Goal: Information Seeking & Learning: Understand process/instructions

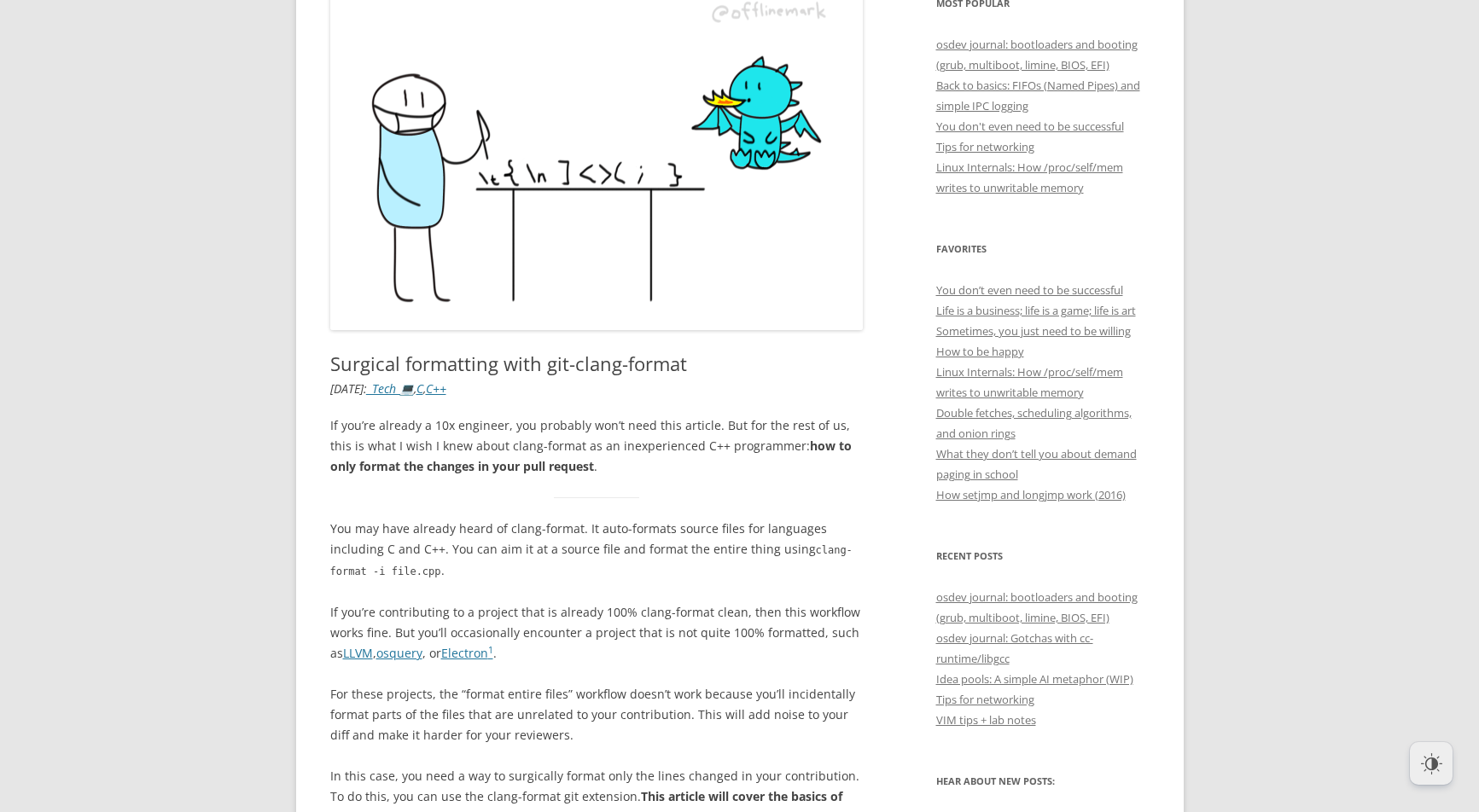
scroll to position [529, 0]
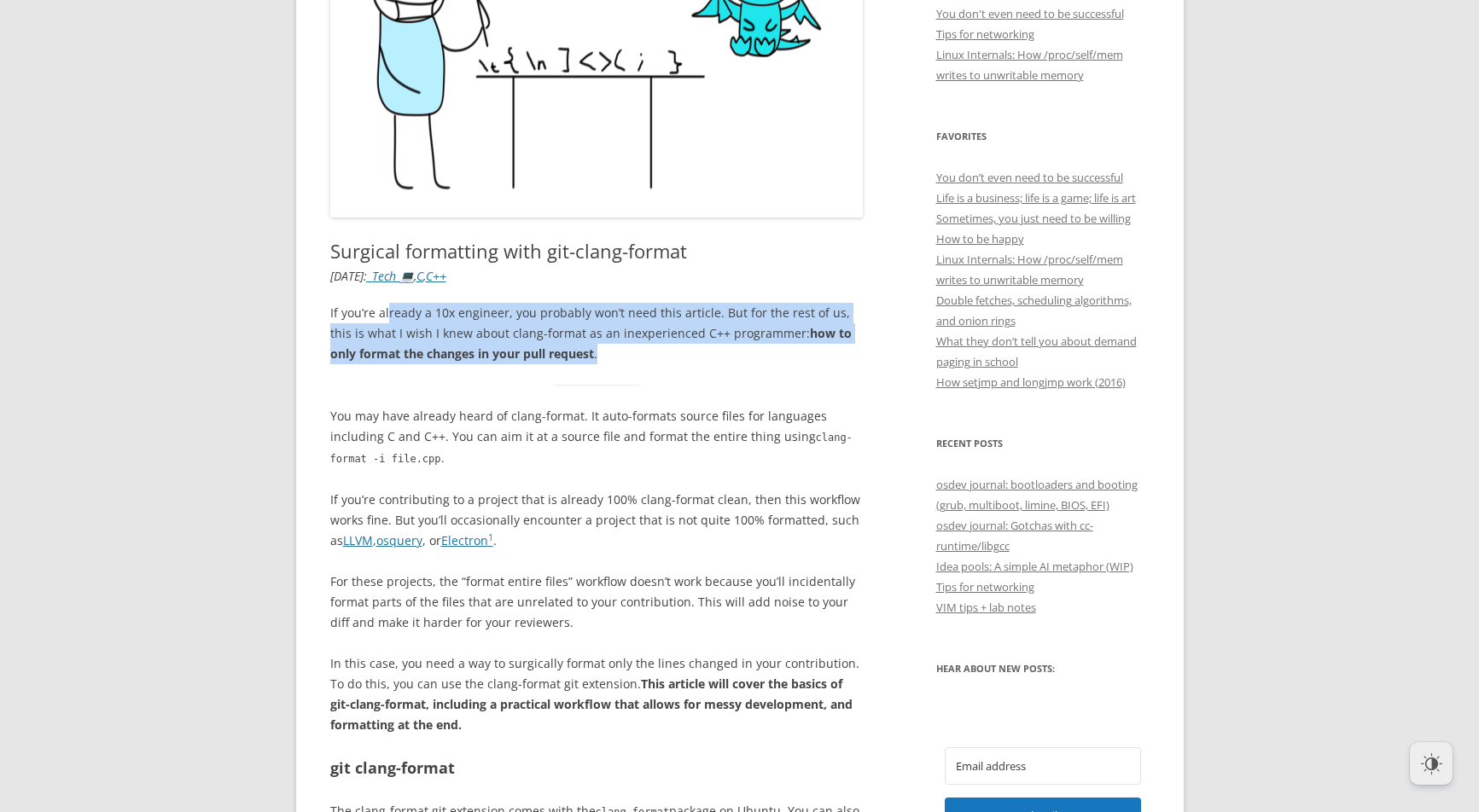
drag, startPoint x: 386, startPoint y: 314, endPoint x: 412, endPoint y: 377, distance: 68.2
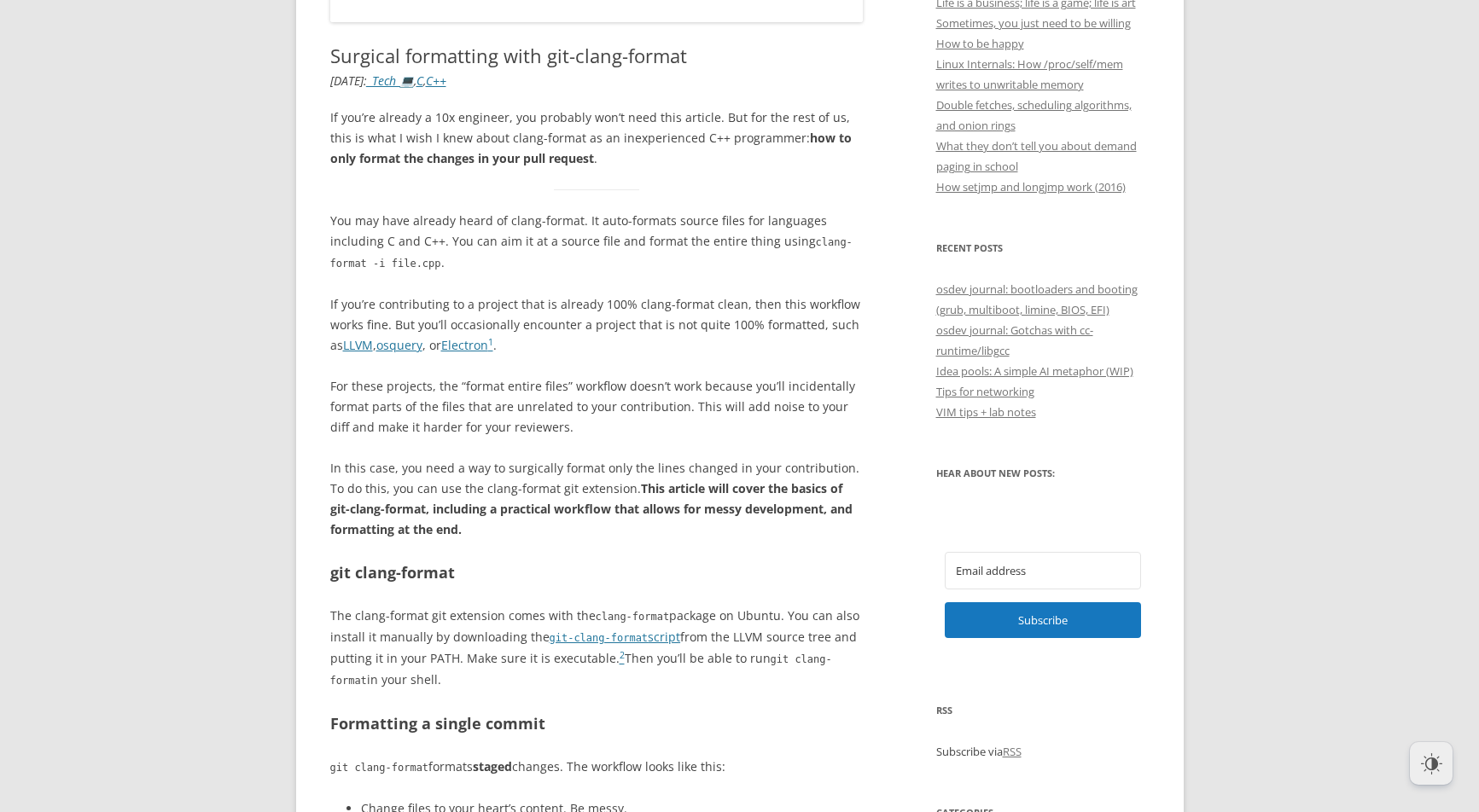
scroll to position [796, 0]
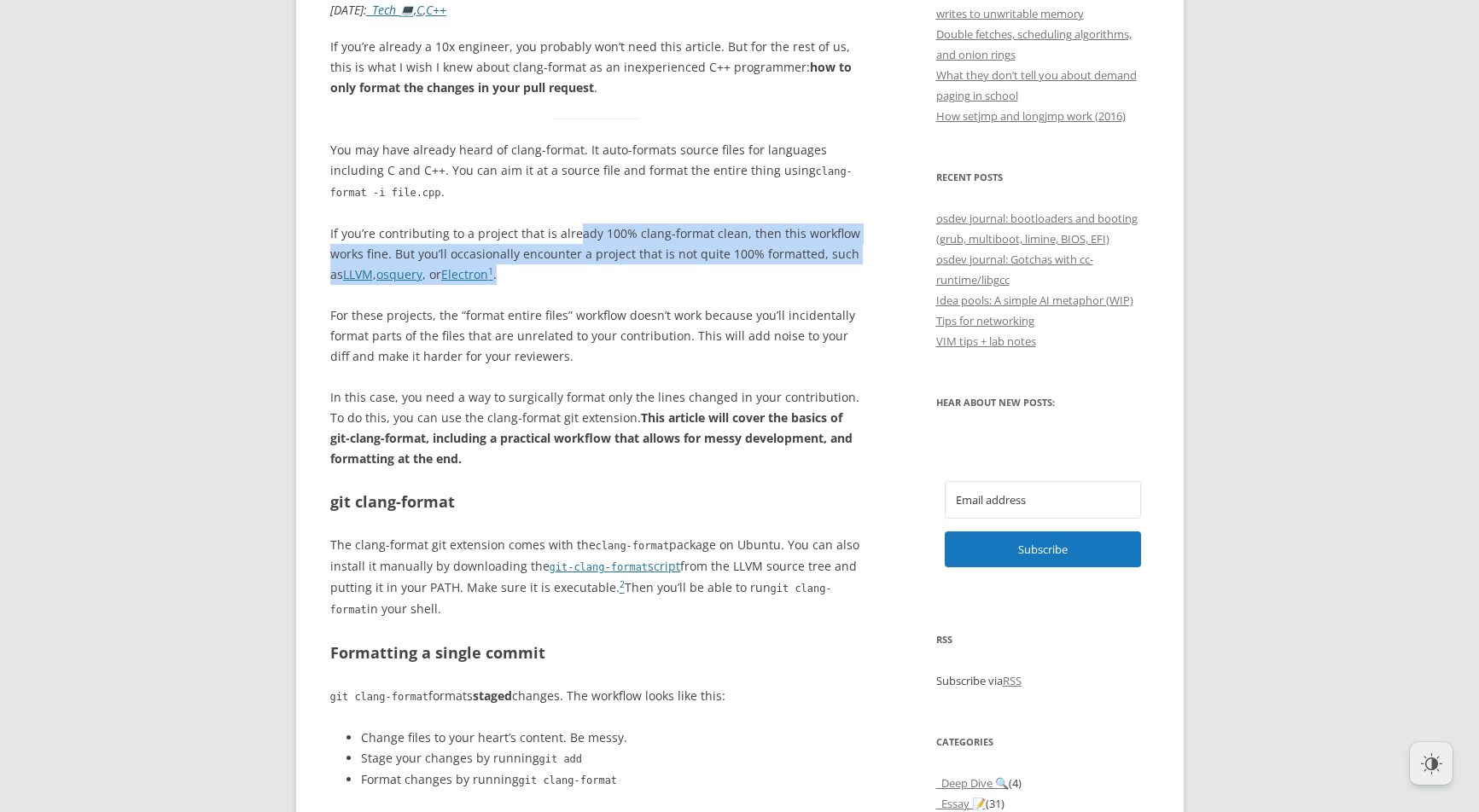
drag, startPoint x: 585, startPoint y: 248, endPoint x: 596, endPoint y: 276, distance: 30.1
click at [596, 276] on p "If you’re contributing to a project that is already 100% clang-format clean, th…" at bounding box center [597, 254] width 533 height 61
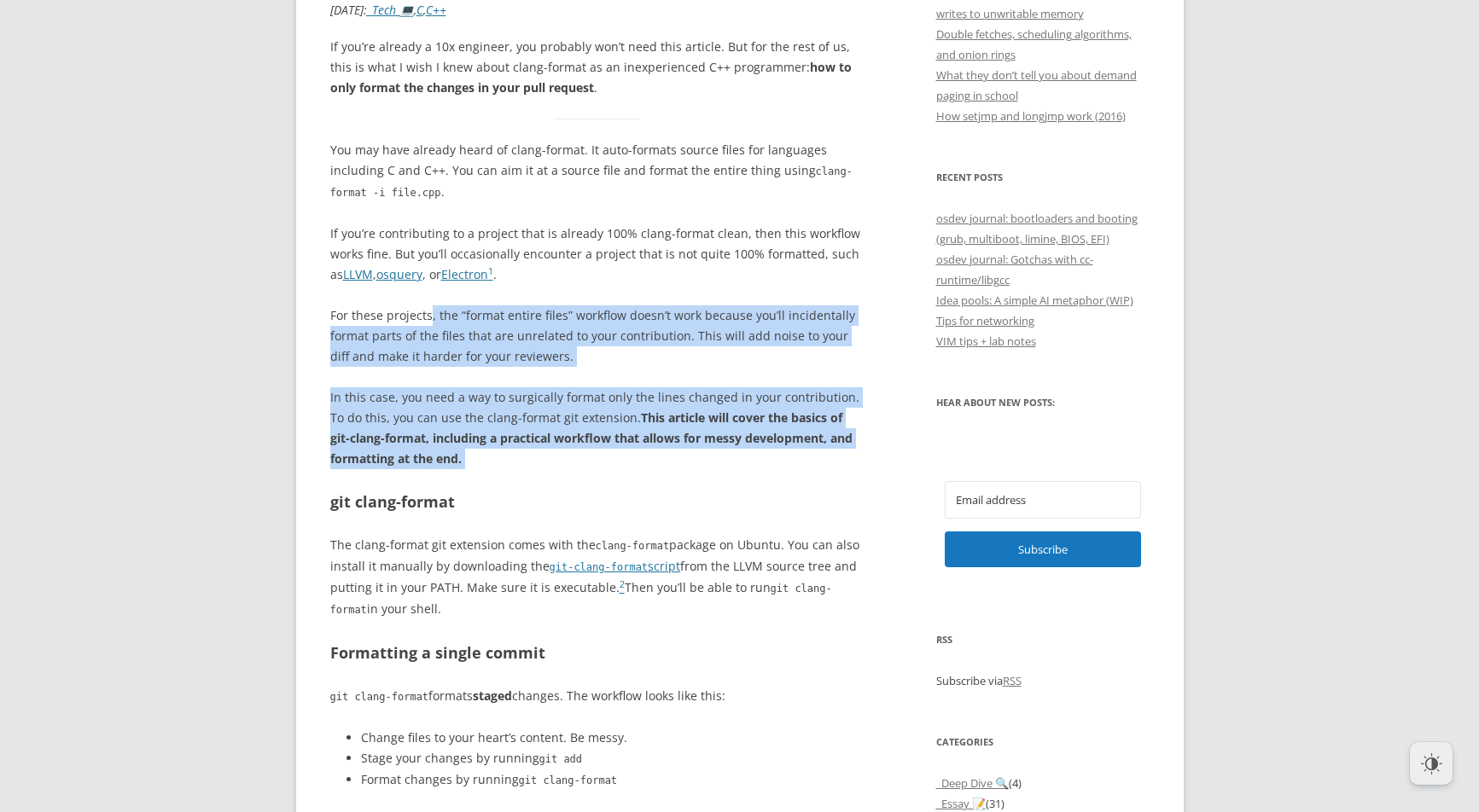
drag, startPoint x: 488, startPoint y: 327, endPoint x: 515, endPoint y: 471, distance: 146.5
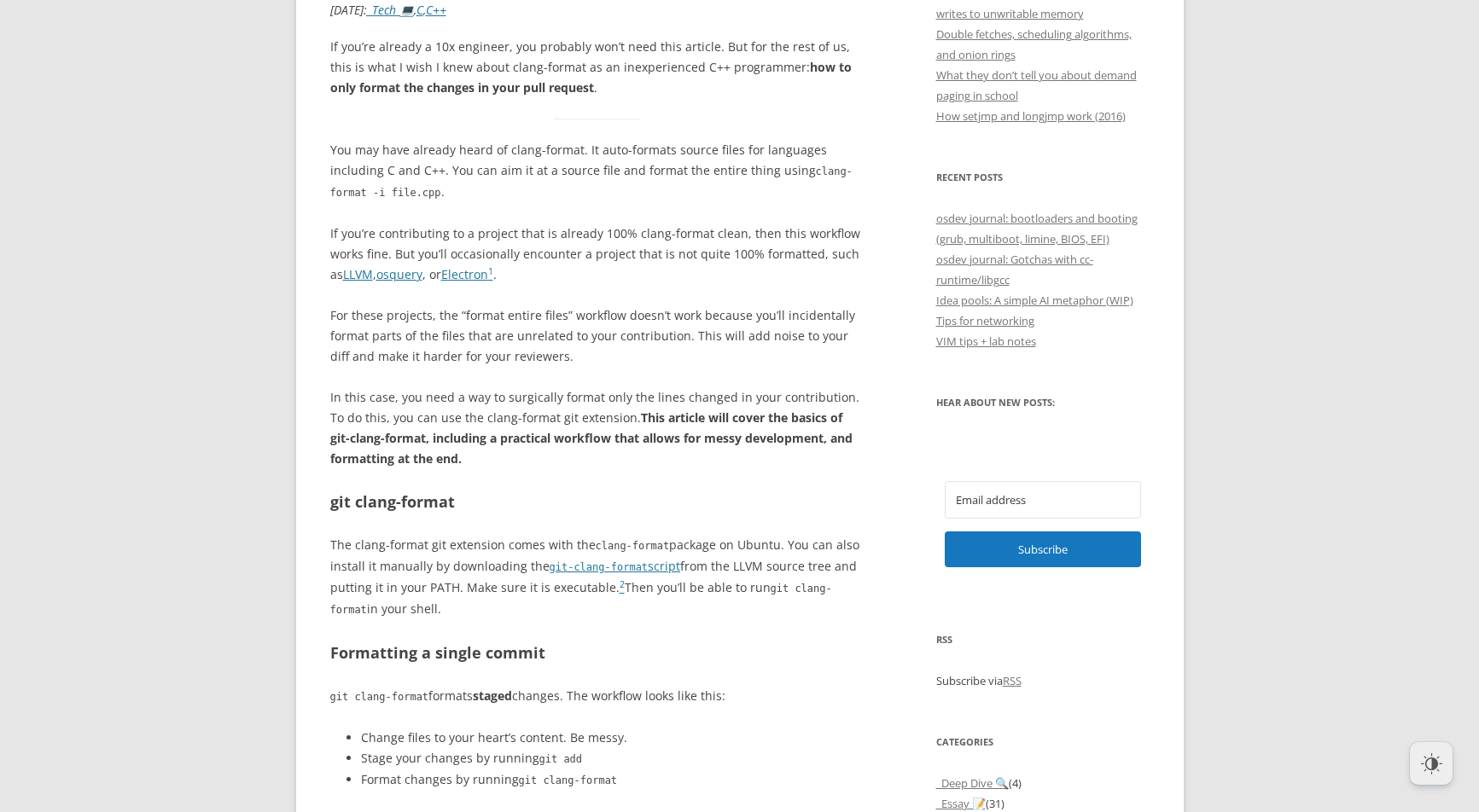
drag, startPoint x: 515, startPoint y: 469, endPoint x: 499, endPoint y: 427, distance: 44.9
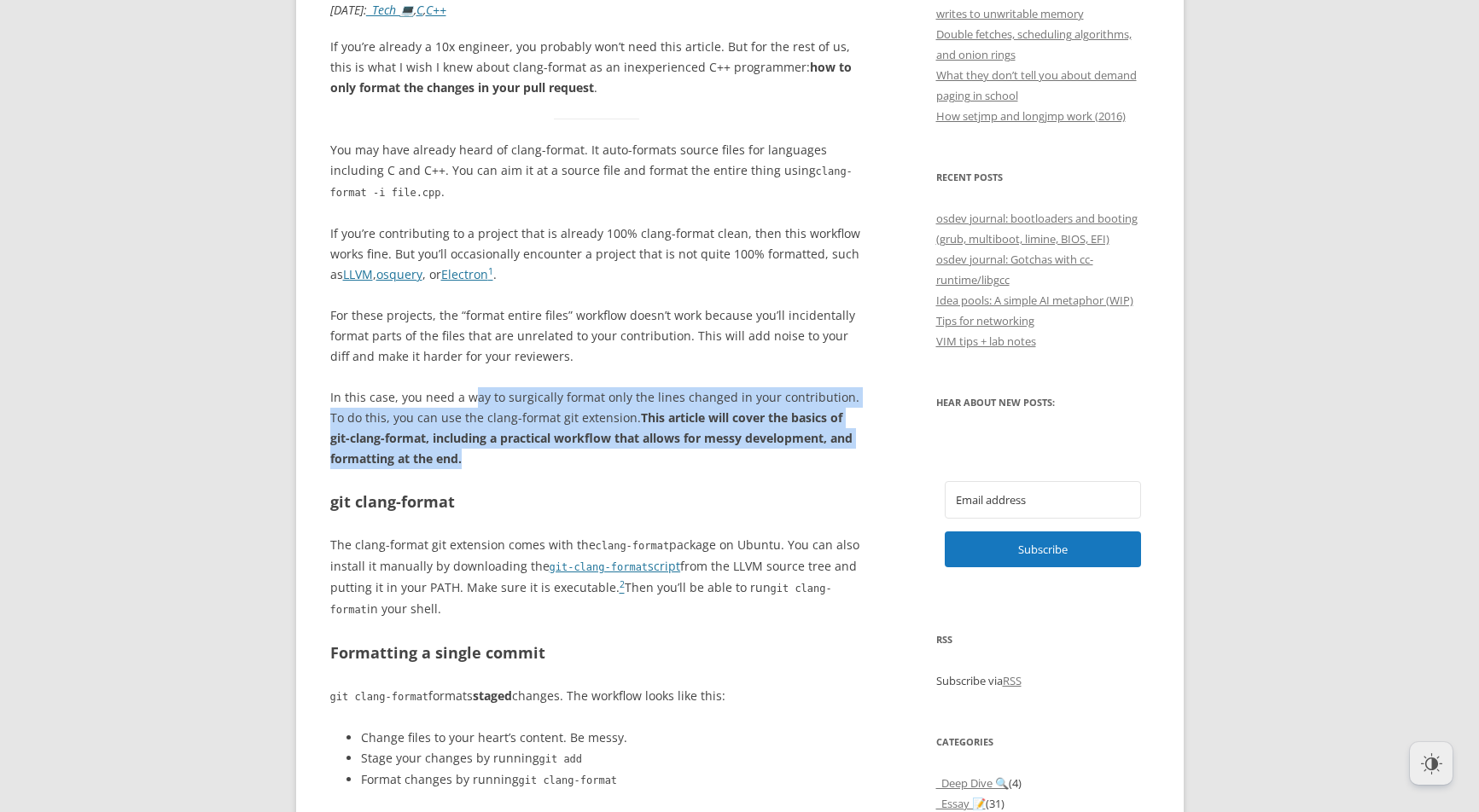
click at [512, 451] on p "In this case, you need a way to surgically format only the lines changed in you…" at bounding box center [597, 428] width 533 height 82
click at [512, 450] on p "In this case, you need a way to surgically format only the lines changed in you…" at bounding box center [597, 428] width 533 height 82
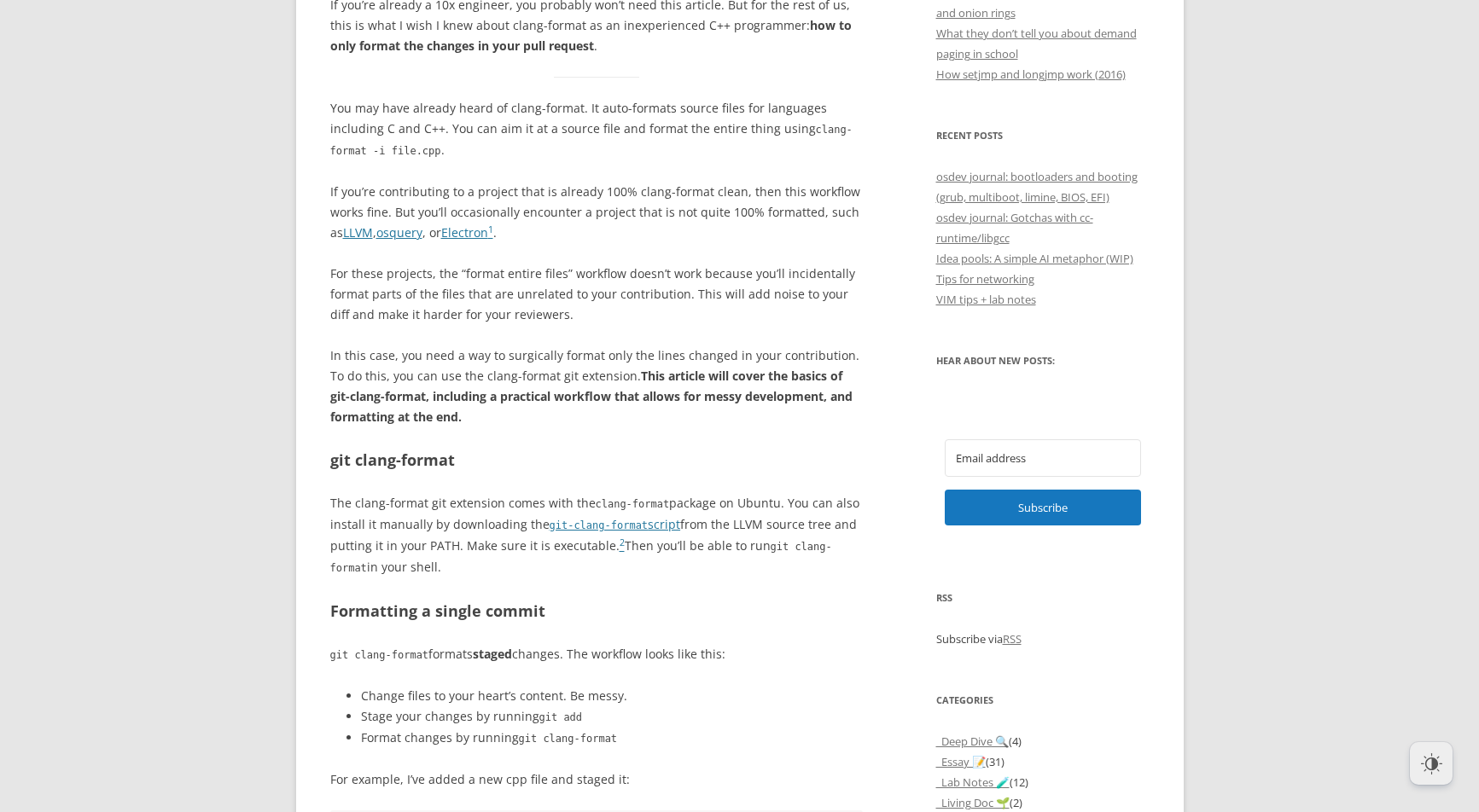
scroll to position [890, 0]
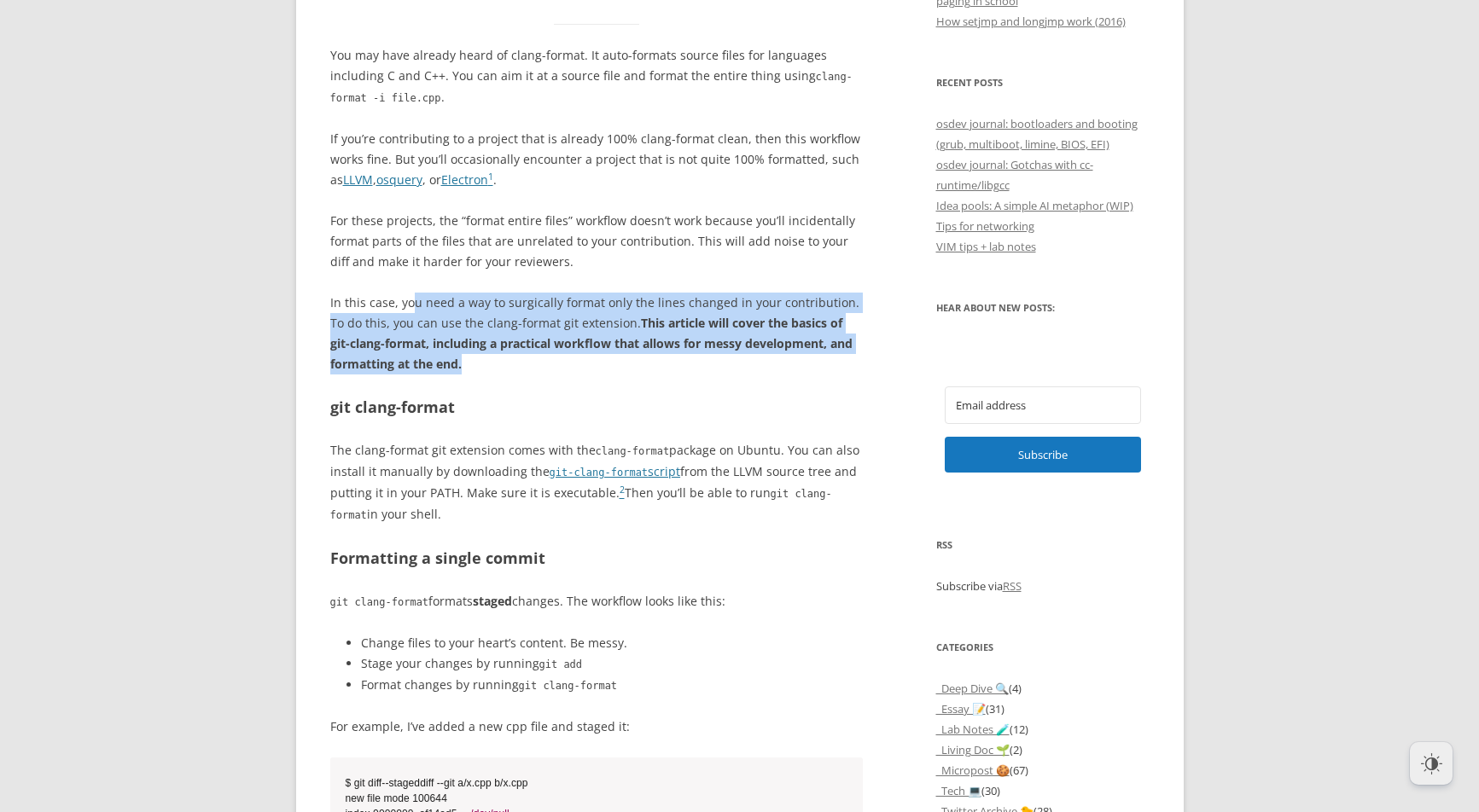
drag, startPoint x: 431, startPoint y: 301, endPoint x: 490, endPoint y: 352, distance: 78.0
click at [490, 352] on p "In this case, you need a way to surgically format only the lines changed in you…" at bounding box center [597, 333] width 533 height 82
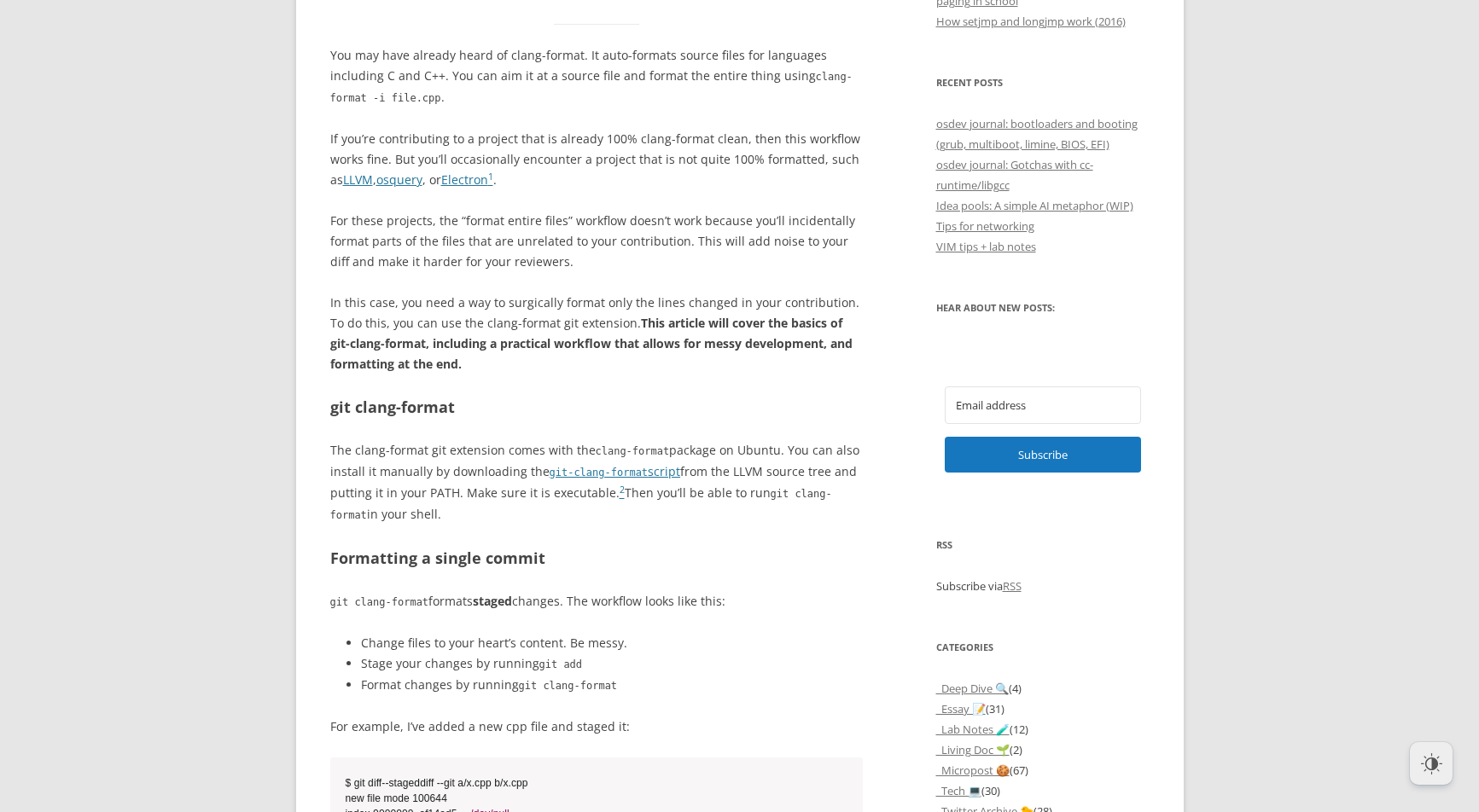
click at [490, 353] on p "In this case, you need a way to surgically format only the lines changed in you…" at bounding box center [597, 333] width 533 height 82
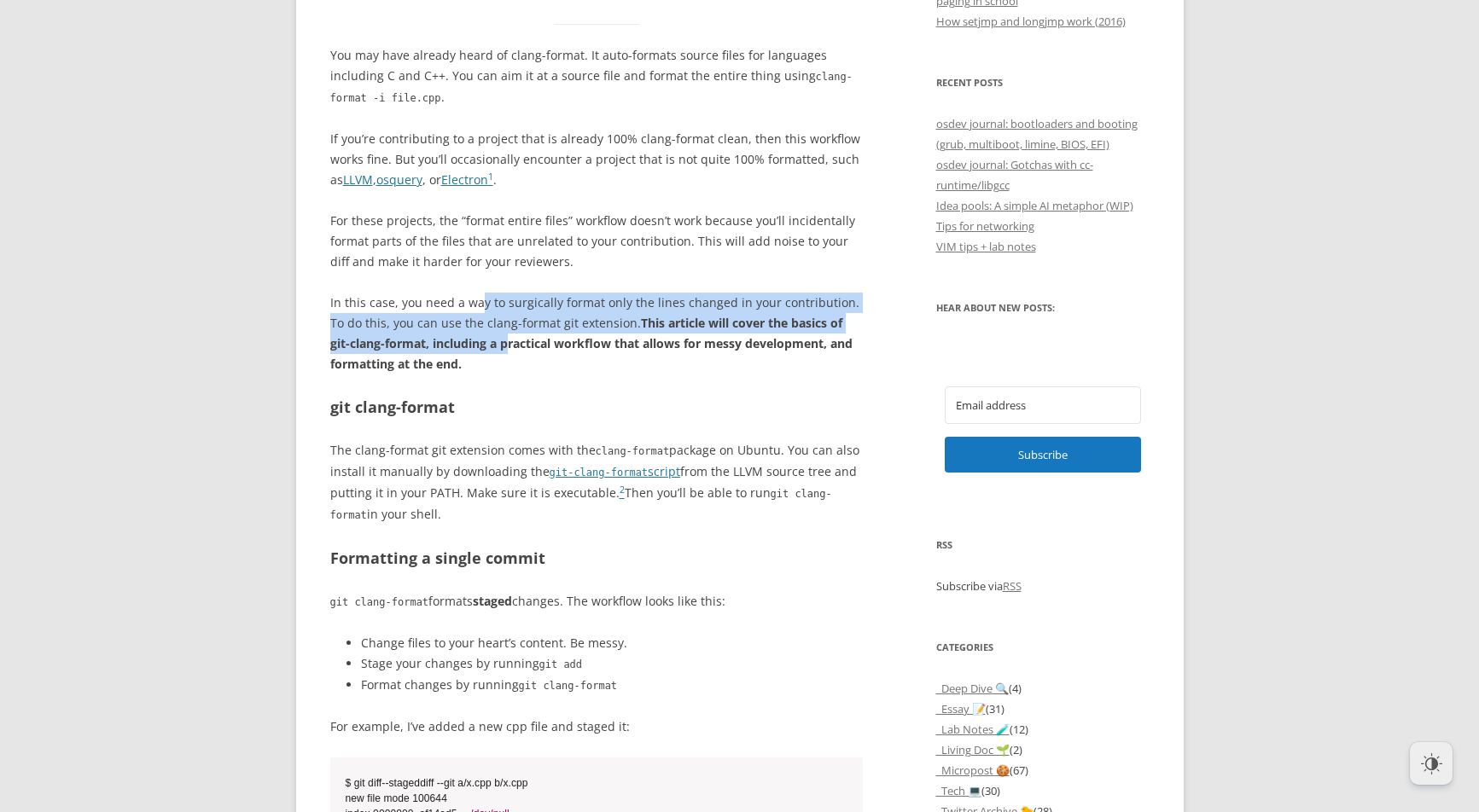
drag, startPoint x: 483, startPoint y: 323, endPoint x: 494, endPoint y: 352, distance: 31.0
click at [494, 351] on p "In this case, you need a way to surgically format only the lines changed in you…" at bounding box center [597, 333] width 533 height 82
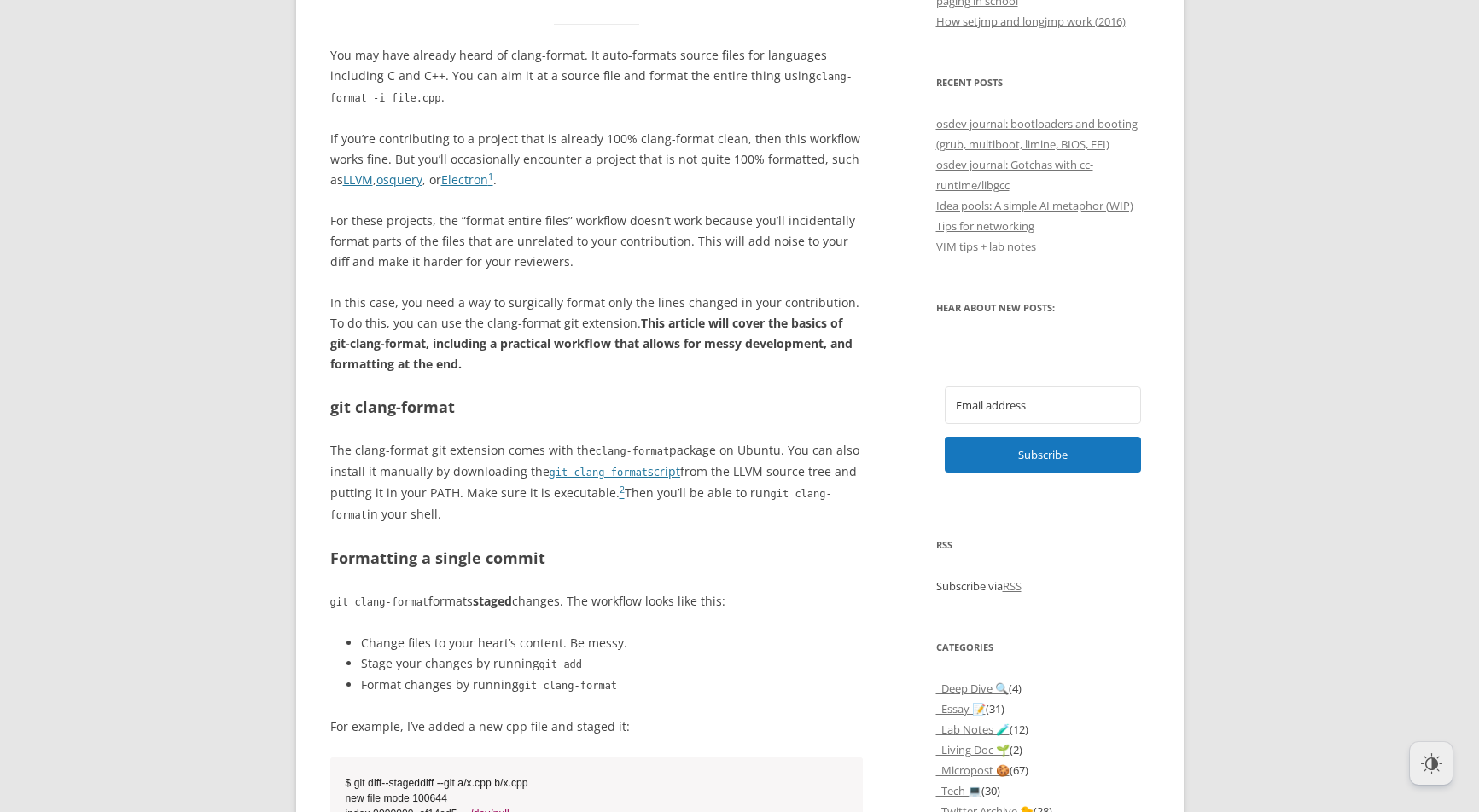
click at [494, 353] on p "In this case, you need a way to surgically format only the lines changed in you…" at bounding box center [597, 333] width 533 height 82
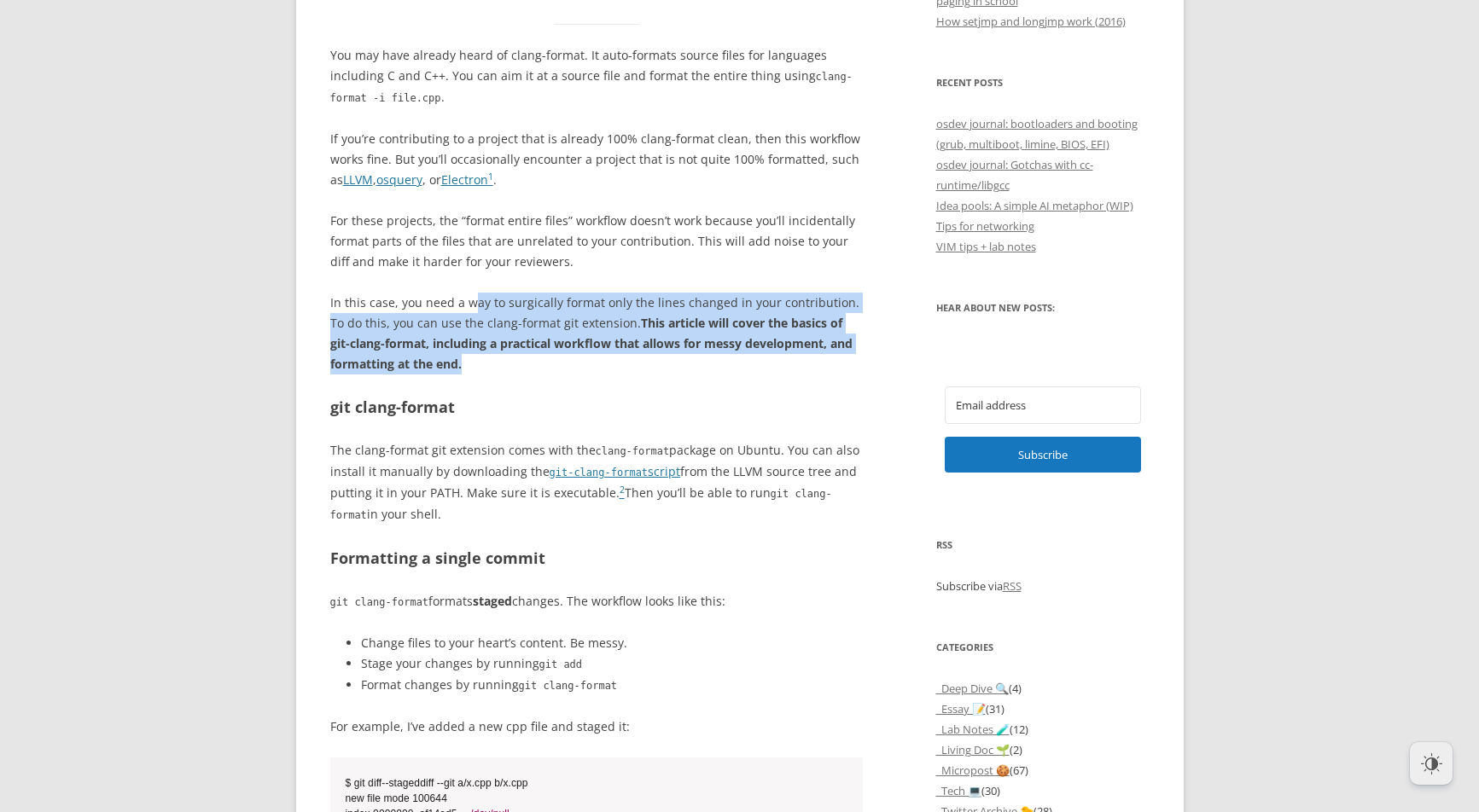
drag, startPoint x: 489, startPoint y: 341, endPoint x: 499, endPoint y: 355, distance: 17.2
click at [499, 355] on p "In this case, you need a way to surgically format only the lines changed in you…" at bounding box center [597, 333] width 533 height 82
drag, startPoint x: 478, startPoint y: 294, endPoint x: 506, endPoint y: 359, distance: 70.8
click at [506, 359] on p "In this case, you need a way to surgically format only the lines changed in you…" at bounding box center [597, 333] width 533 height 82
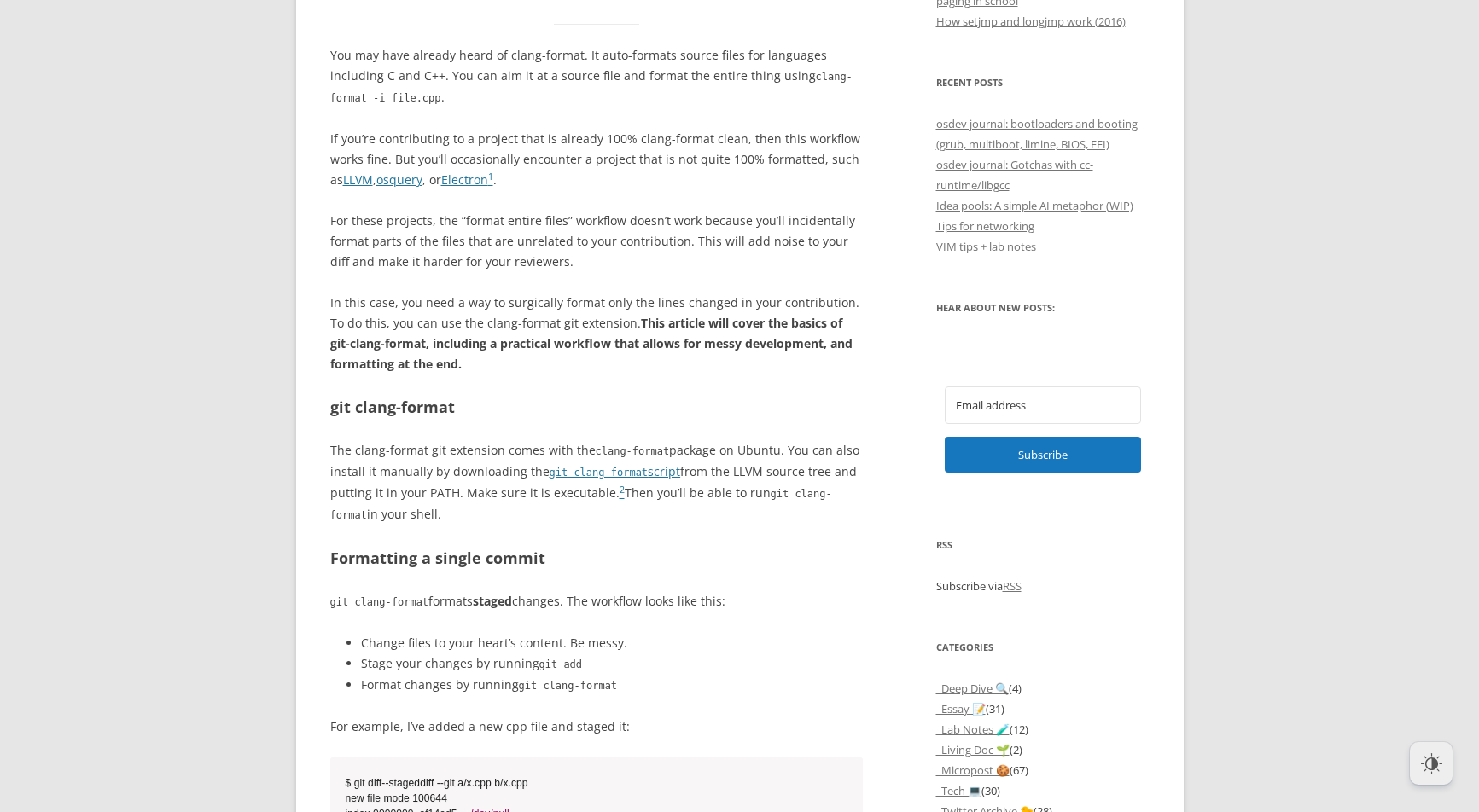
drag, startPoint x: 506, startPoint y: 359, endPoint x: 496, endPoint y: 362, distance: 10.4
click at [506, 360] on p "In this case, you need a way to surgically format only the lines changed in you…" at bounding box center [597, 333] width 533 height 82
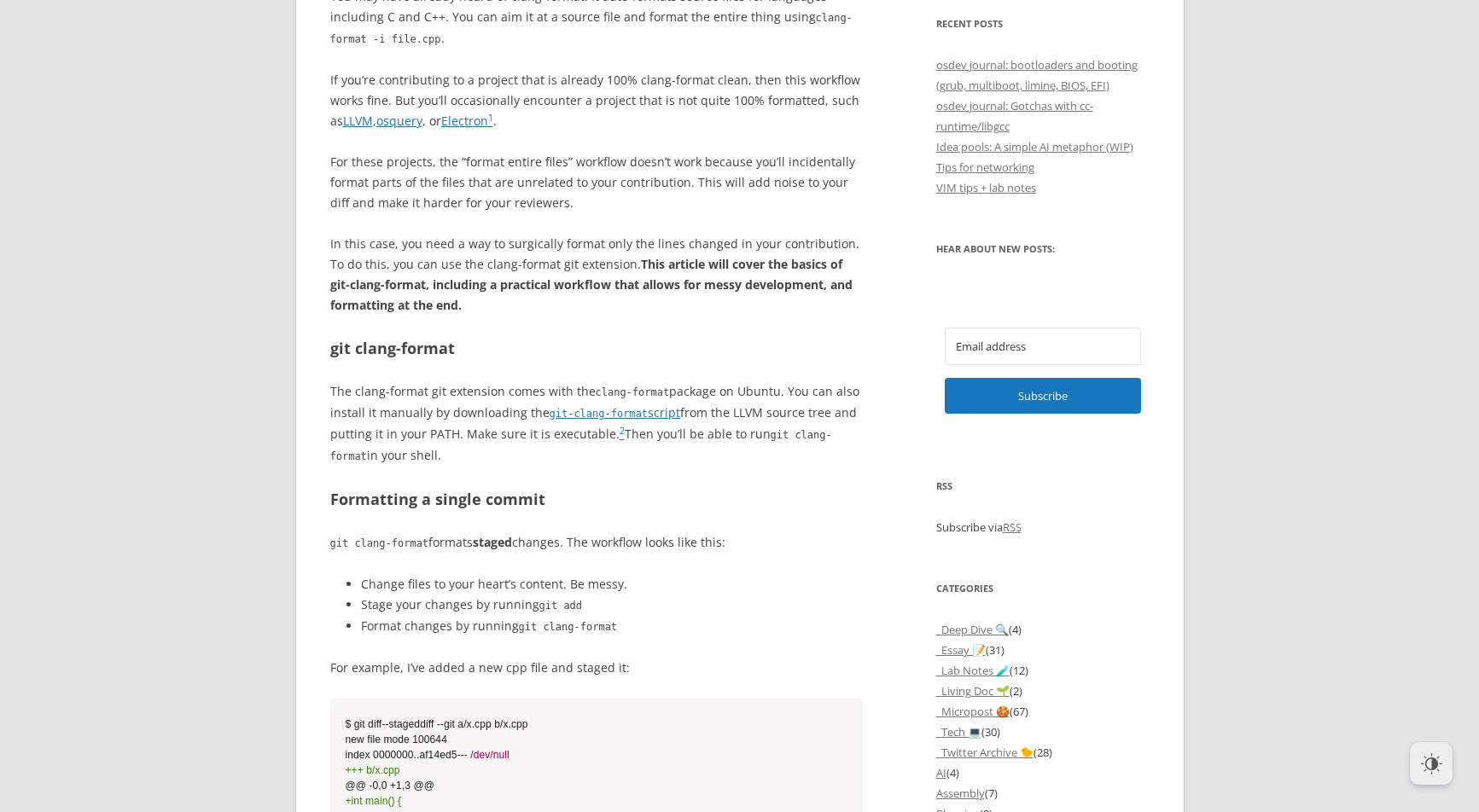
scroll to position [1001, 0]
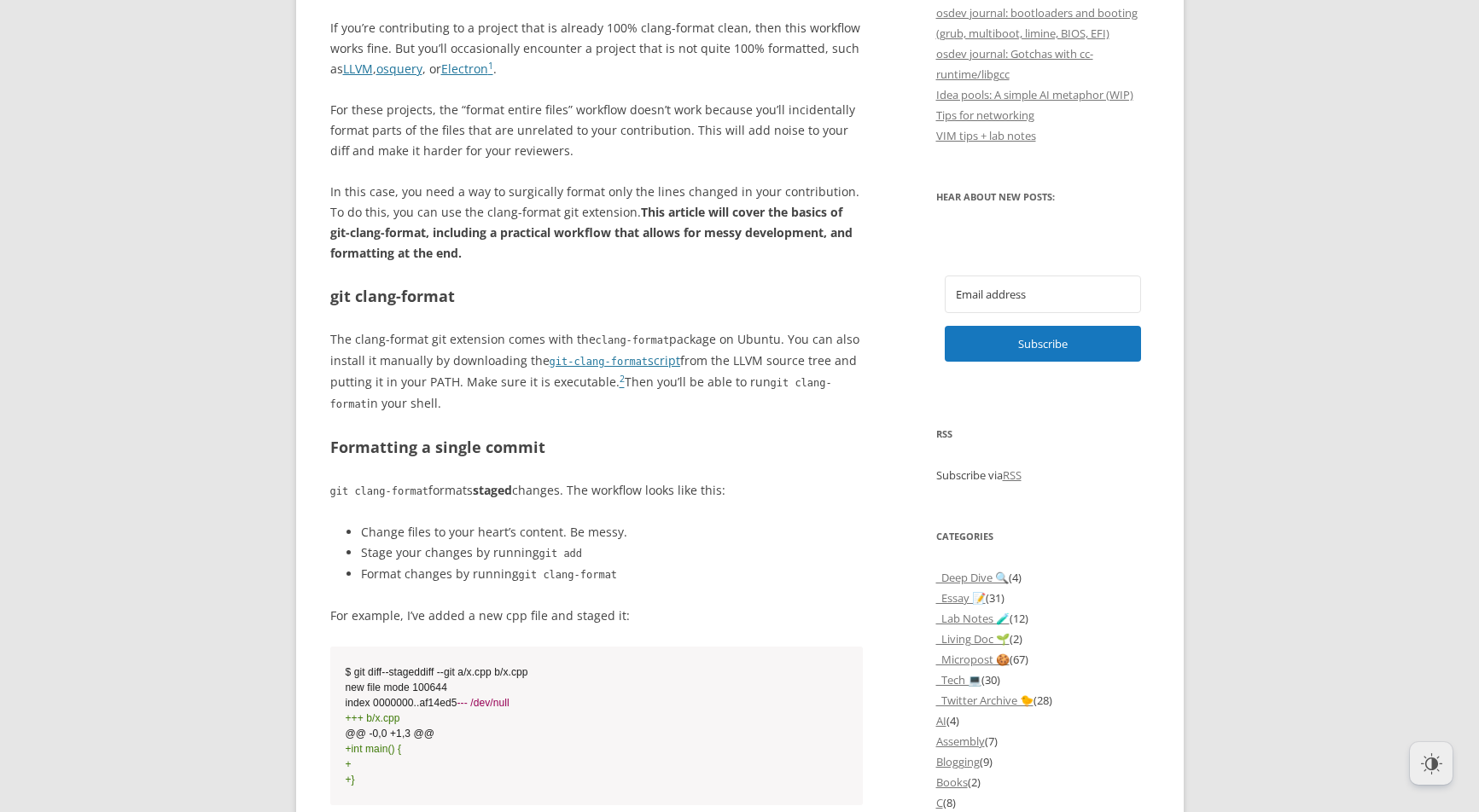
click at [371, 364] on p "The clang-format git extension comes with the clang-format package on Ubuntu. Y…" at bounding box center [597, 371] width 533 height 86
drag, startPoint x: 366, startPoint y: 338, endPoint x: 404, endPoint y: 394, distance: 67.7
click at [404, 394] on p "The clang-format git extension comes with the clang-format package on Ubuntu. Y…" at bounding box center [597, 371] width 533 height 86
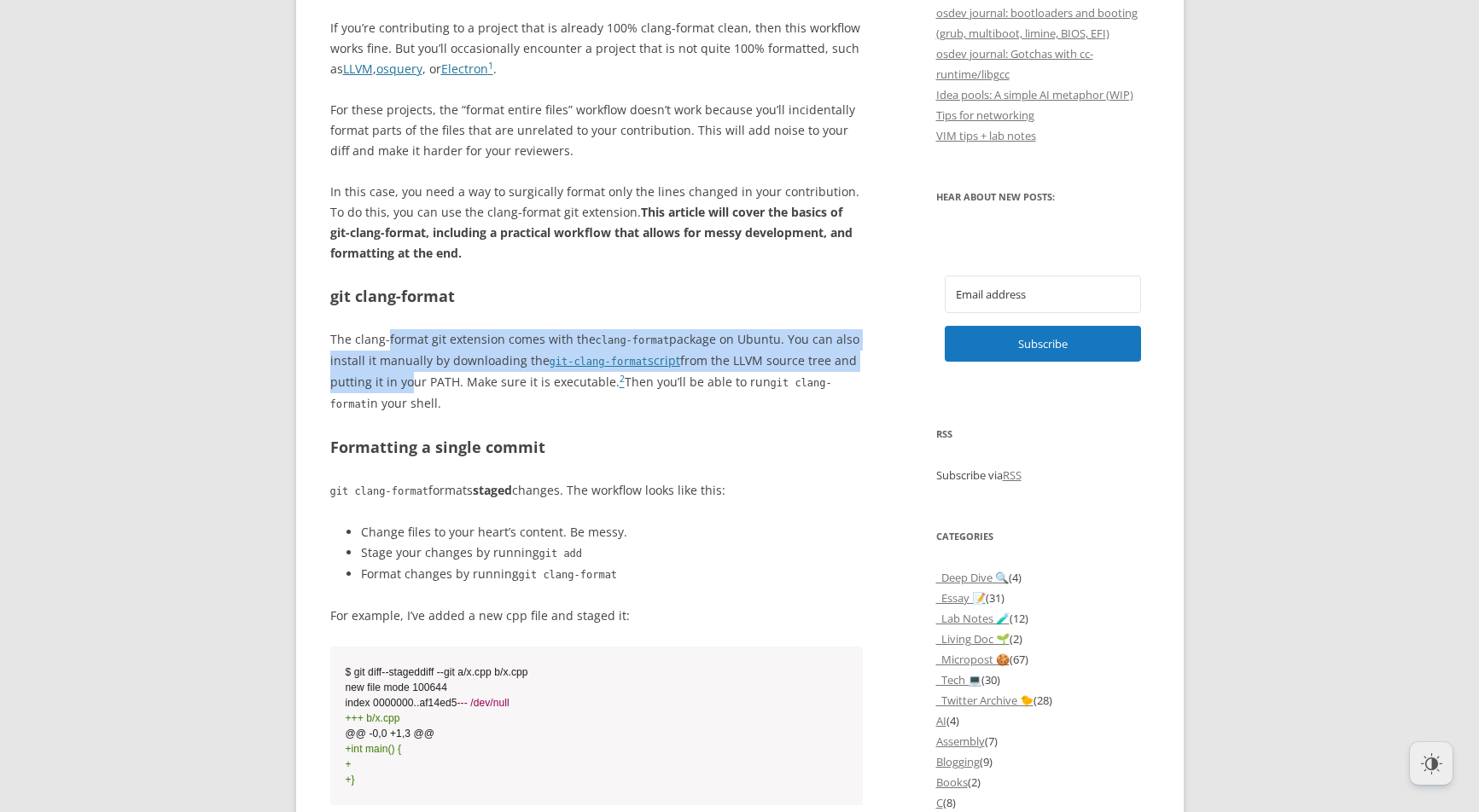
drag, startPoint x: 389, startPoint y: 354, endPoint x: 402, endPoint y: 386, distance: 34.5
click at [402, 386] on p "The clang-format git extension comes with the clang-format package on Ubuntu. Y…" at bounding box center [597, 371] width 533 height 86
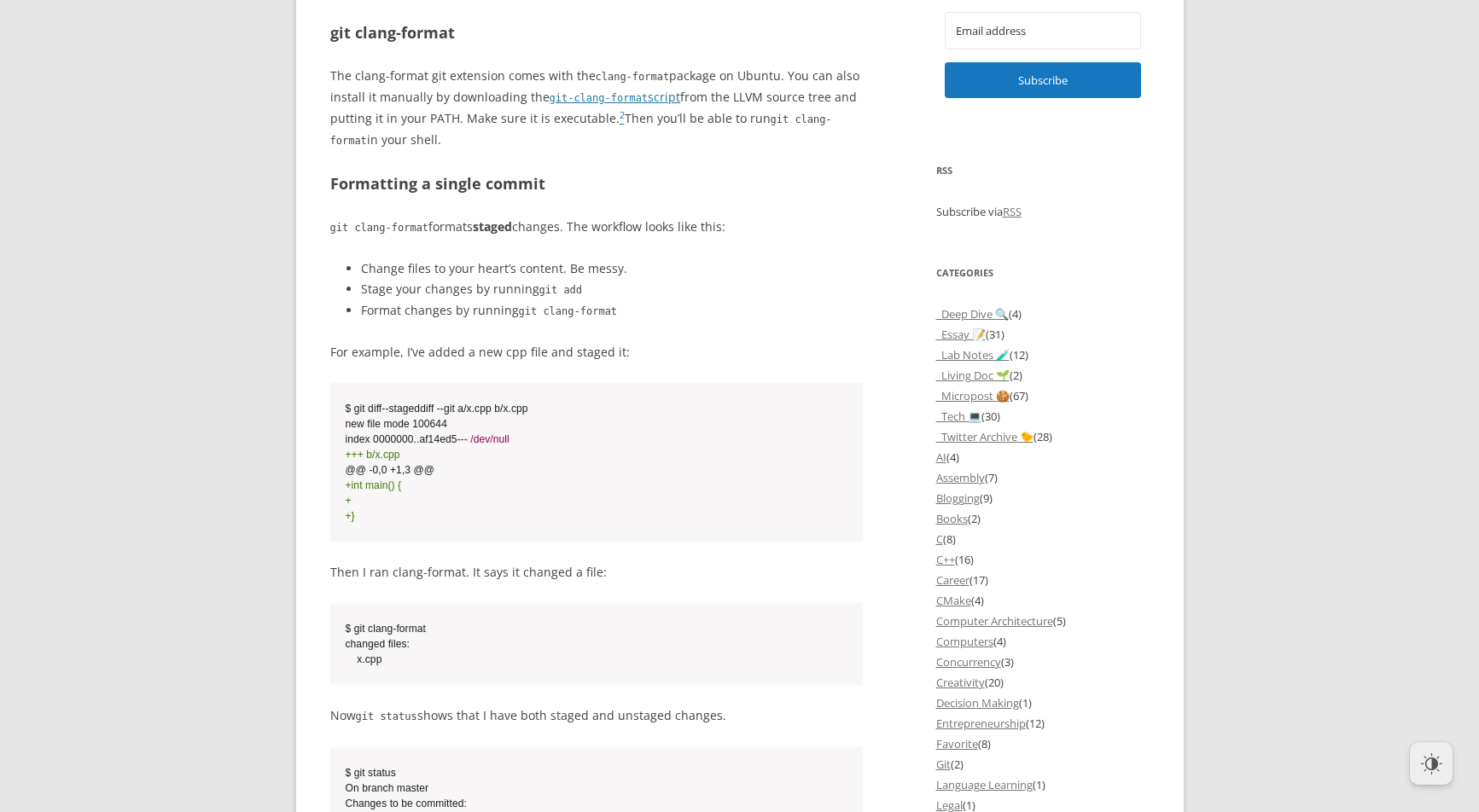
scroll to position [1307, 0]
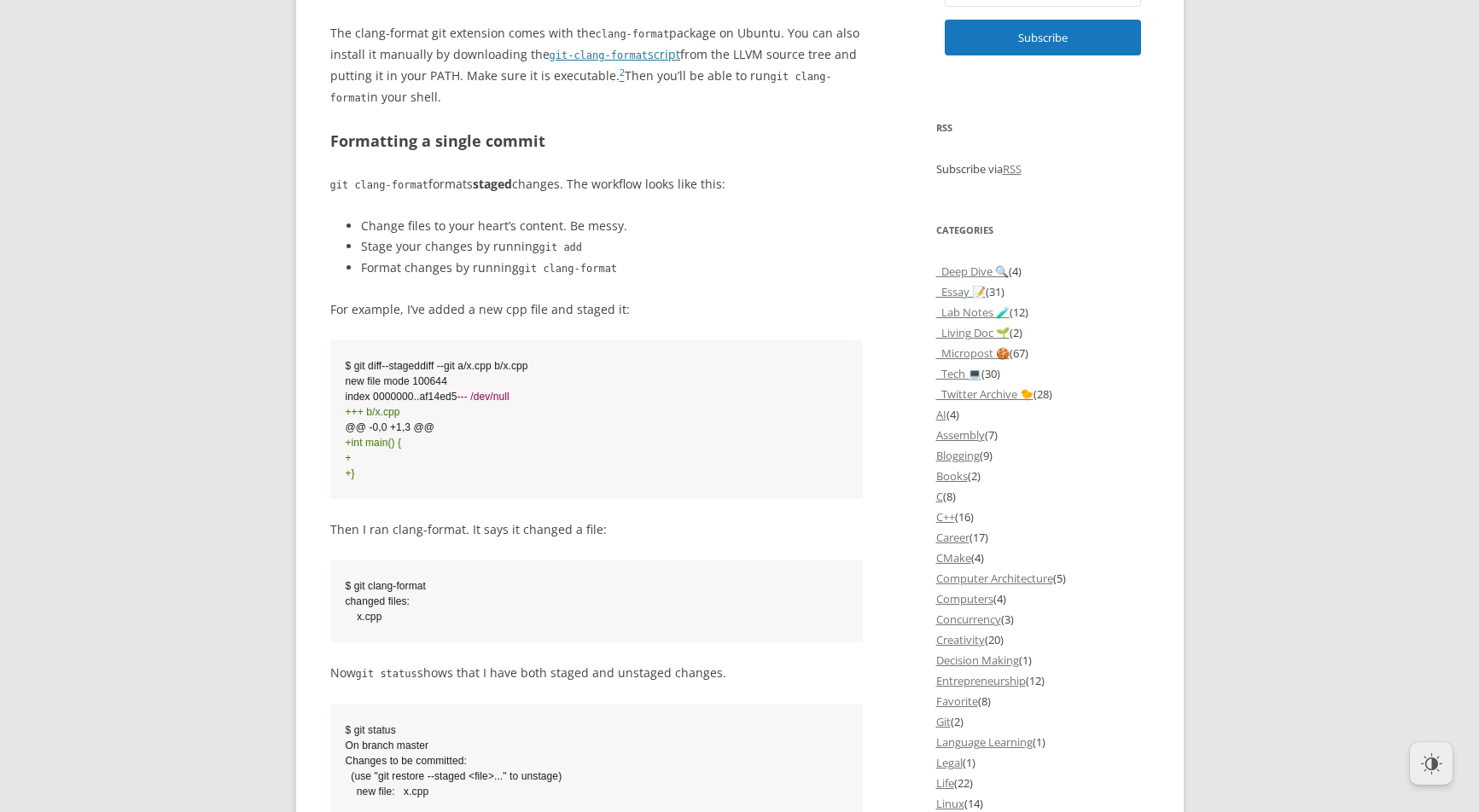
click at [384, 224] on li "Change files to your heart’s content. Be messy." at bounding box center [612, 226] width 503 height 21
drag, startPoint x: 384, startPoint y: 224, endPoint x: 492, endPoint y: 250, distance: 111.1
click at [549, 245] on ul "Change files to your heart’s content. Be messy. Stage your changes by running g…" at bounding box center [597, 247] width 533 height 63
click at [478, 246] on li "Stage your changes by running git add" at bounding box center [612, 247] width 503 height 22
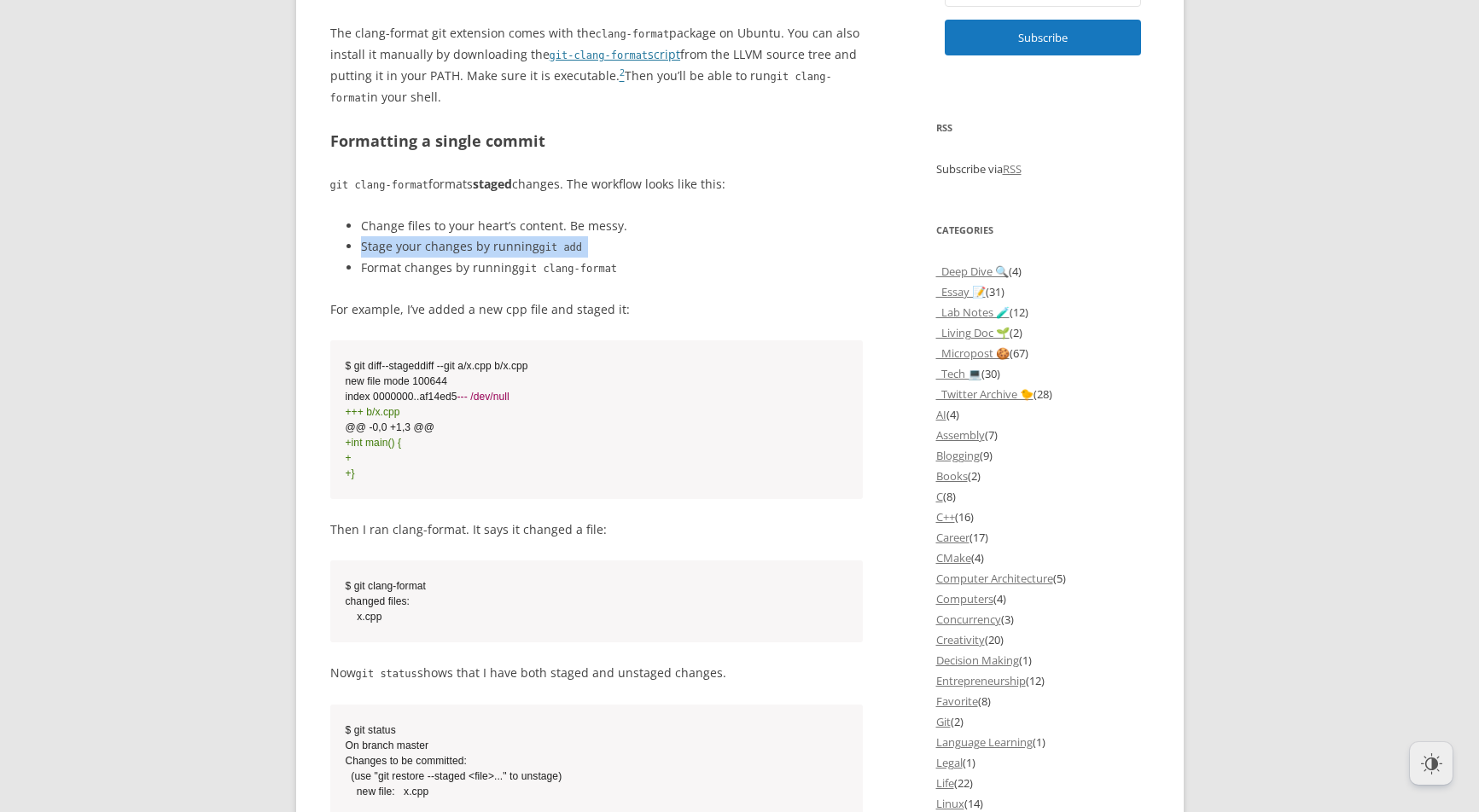
click at [479, 248] on li "Stage your changes by running git add" at bounding box center [612, 247] width 503 height 22
click at [474, 266] on li "Format changes by running git clang-format" at bounding box center [612, 268] width 503 height 22
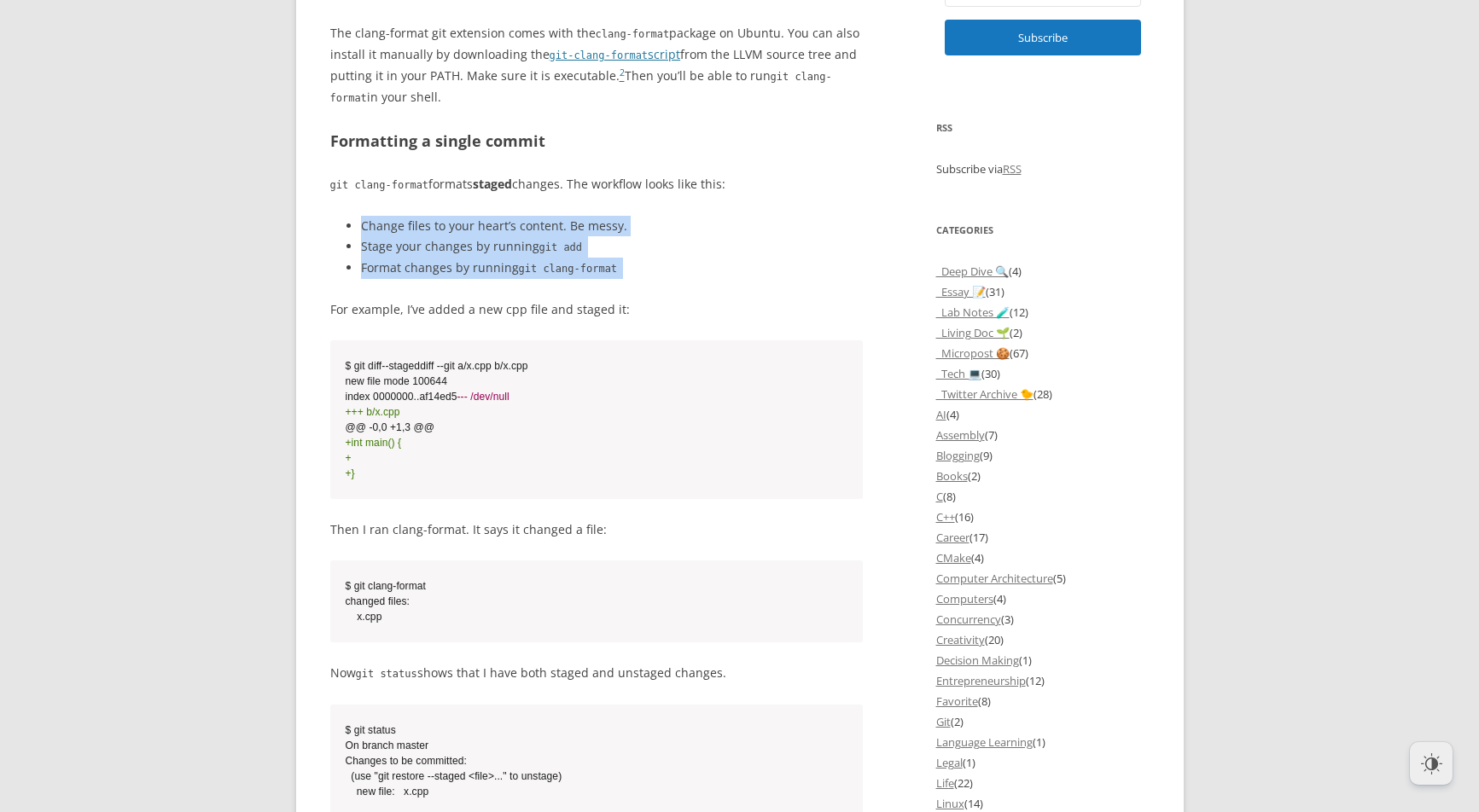
drag, startPoint x: 474, startPoint y: 266, endPoint x: 475, endPoint y: 229, distance: 37.0
click at [475, 229] on ul "Change files to your heart’s content. Be messy. Stage your changes by running g…" at bounding box center [597, 247] width 533 height 63
click at [475, 229] on li "Change files to your heart’s content. Be messy." at bounding box center [612, 226] width 503 height 21
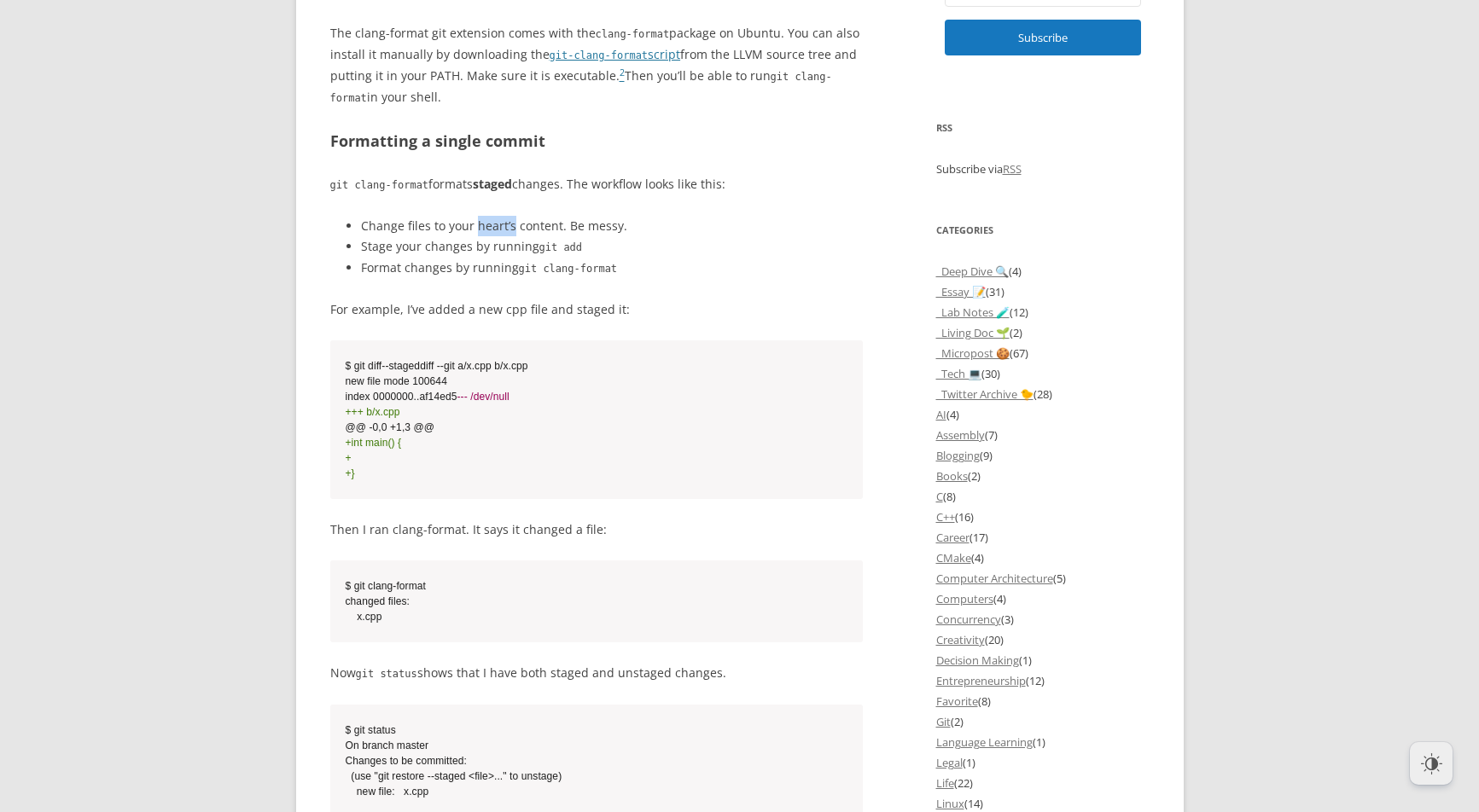
click at [475, 229] on li "Change files to your heart’s content. Be messy." at bounding box center [612, 226] width 503 height 21
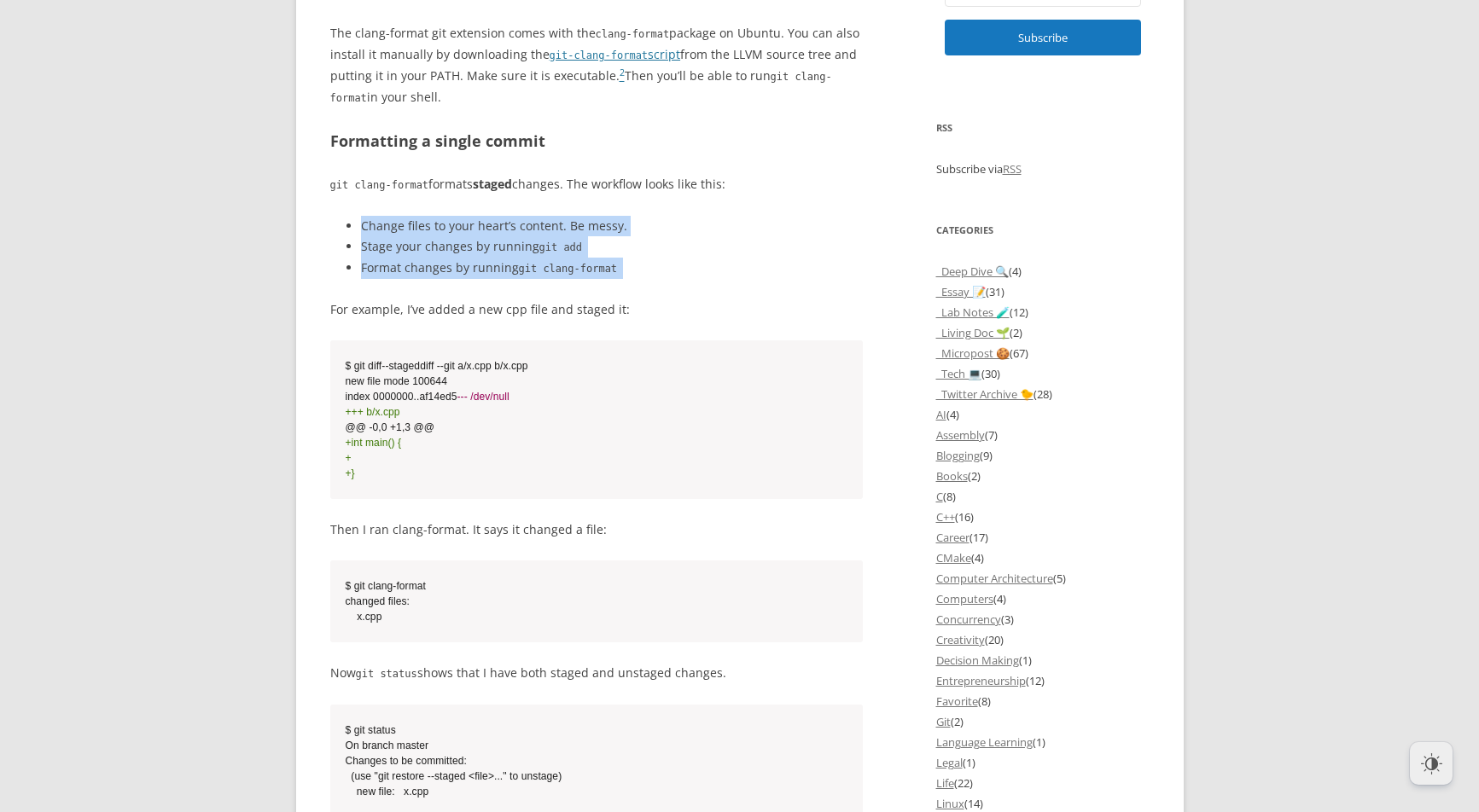
drag, startPoint x: 475, startPoint y: 229, endPoint x: 486, endPoint y: 267, distance: 39.6
click at [486, 267] on ul "Change files to your heart’s content. Be messy. Stage your changes by running g…" at bounding box center [597, 247] width 533 height 63
click at [486, 267] on li "Format changes by running git clang-format" at bounding box center [612, 268] width 503 height 22
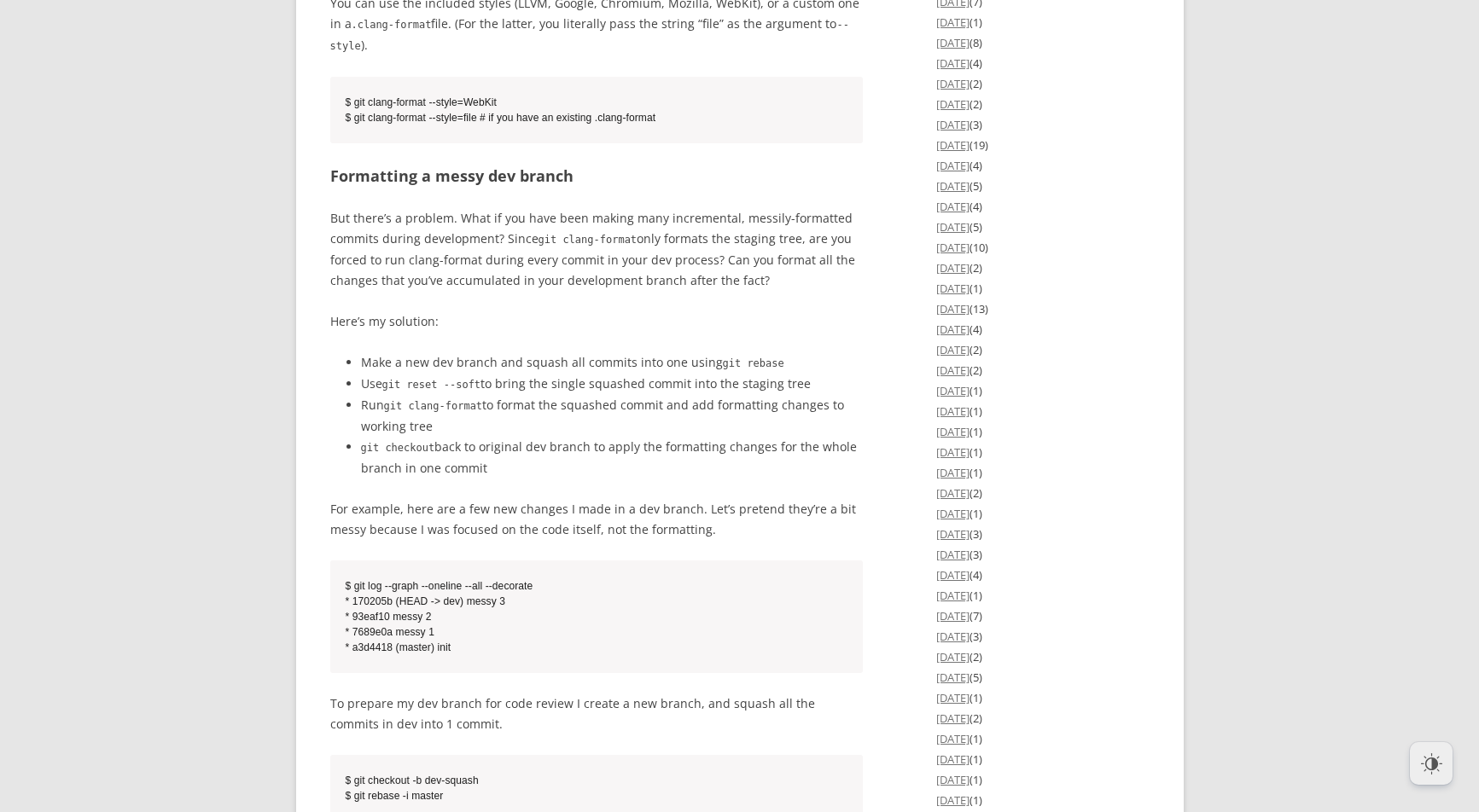
scroll to position [2699, 0]
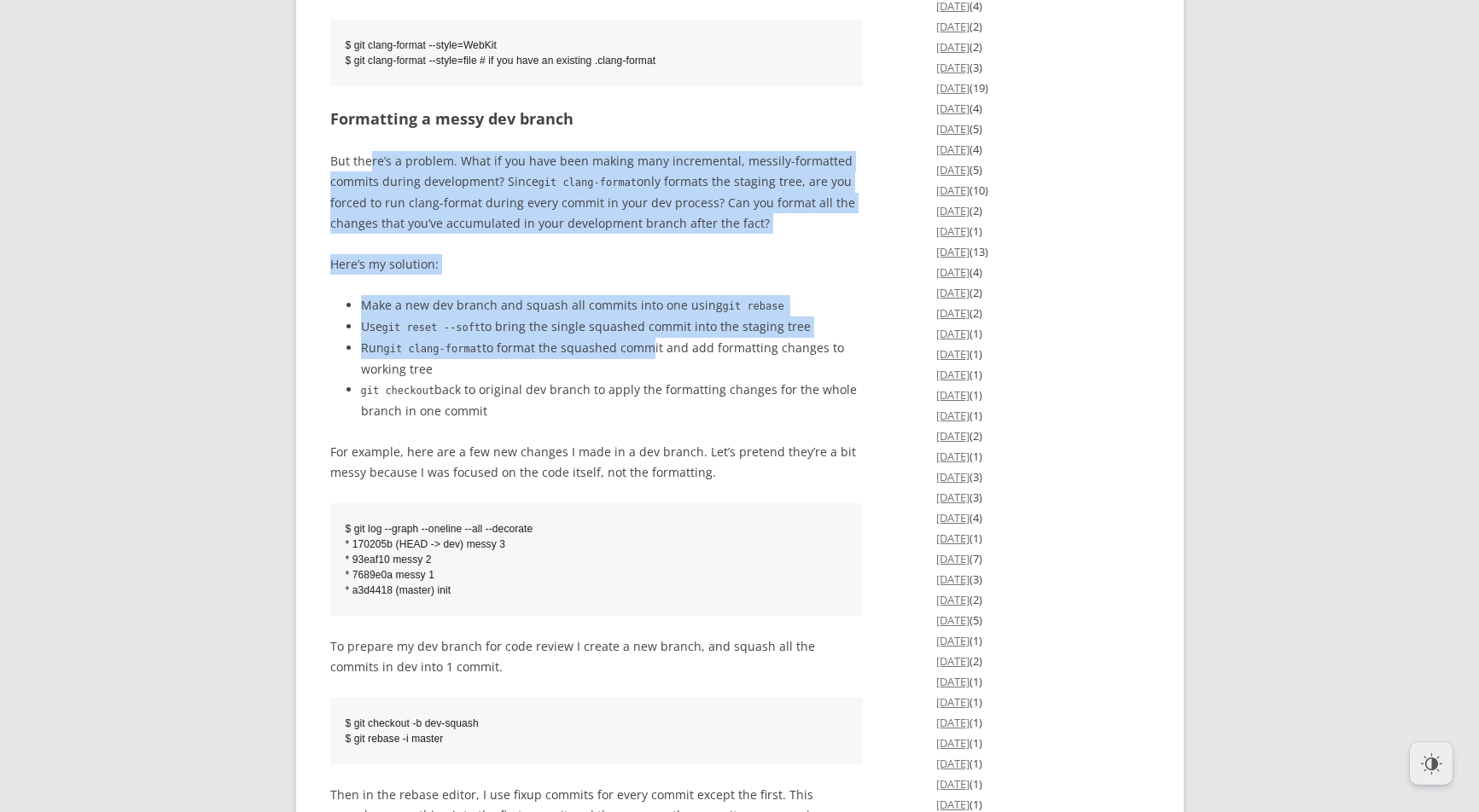
drag, startPoint x: 373, startPoint y: 216, endPoint x: 645, endPoint y: 408, distance: 332.9
click at [645, 408] on div "If you’re already a 10x engineer, you probably won’t need this article. But for…" at bounding box center [597, 486] width 533 height 4707
click at [645, 380] on li "Run git clang-format to format the squashed commit and add formatting changes t…" at bounding box center [612, 358] width 503 height 42
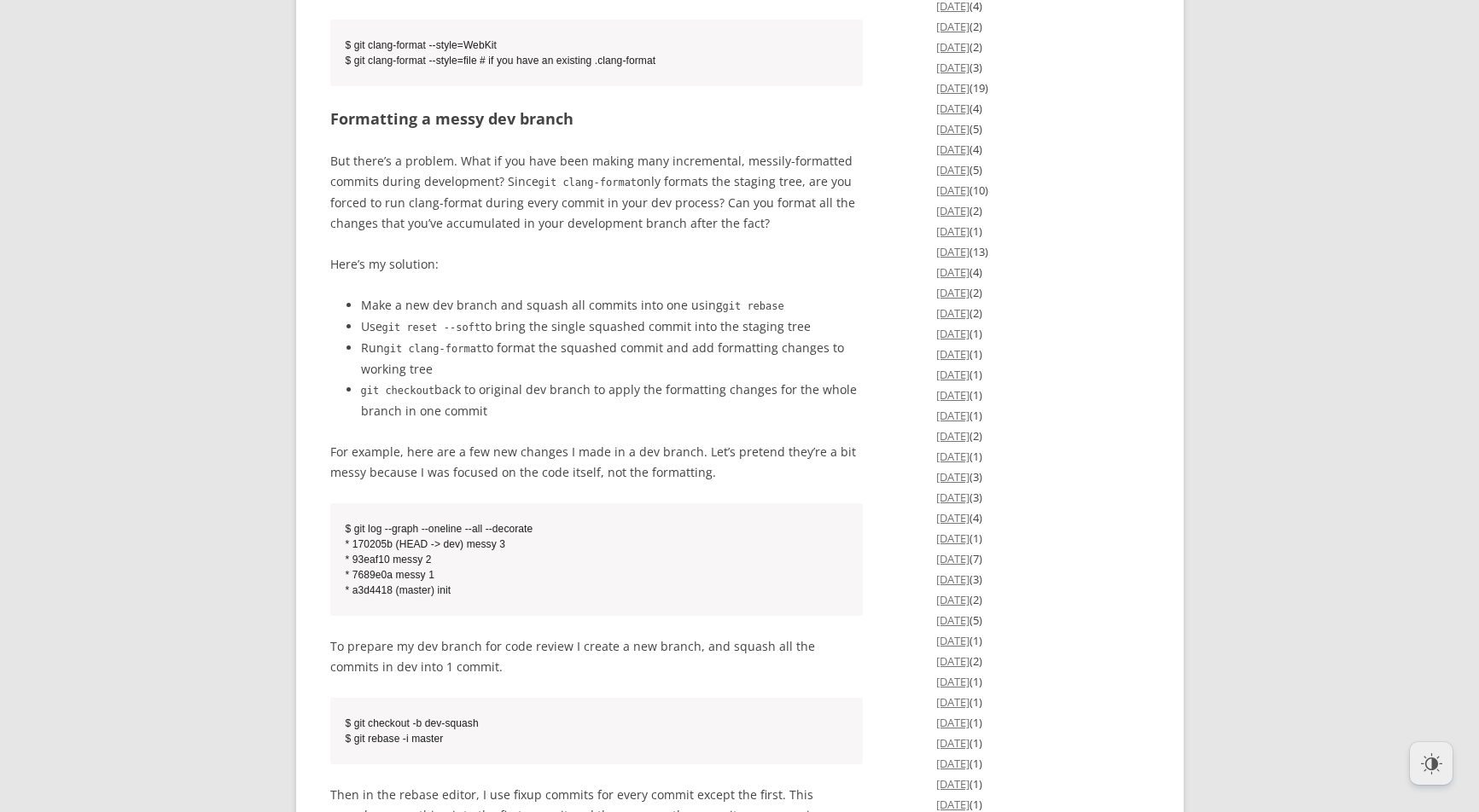
click at [376, 317] on li "Make a new dev branch and squash all commits into one using git rebase" at bounding box center [612, 306] width 503 height 22
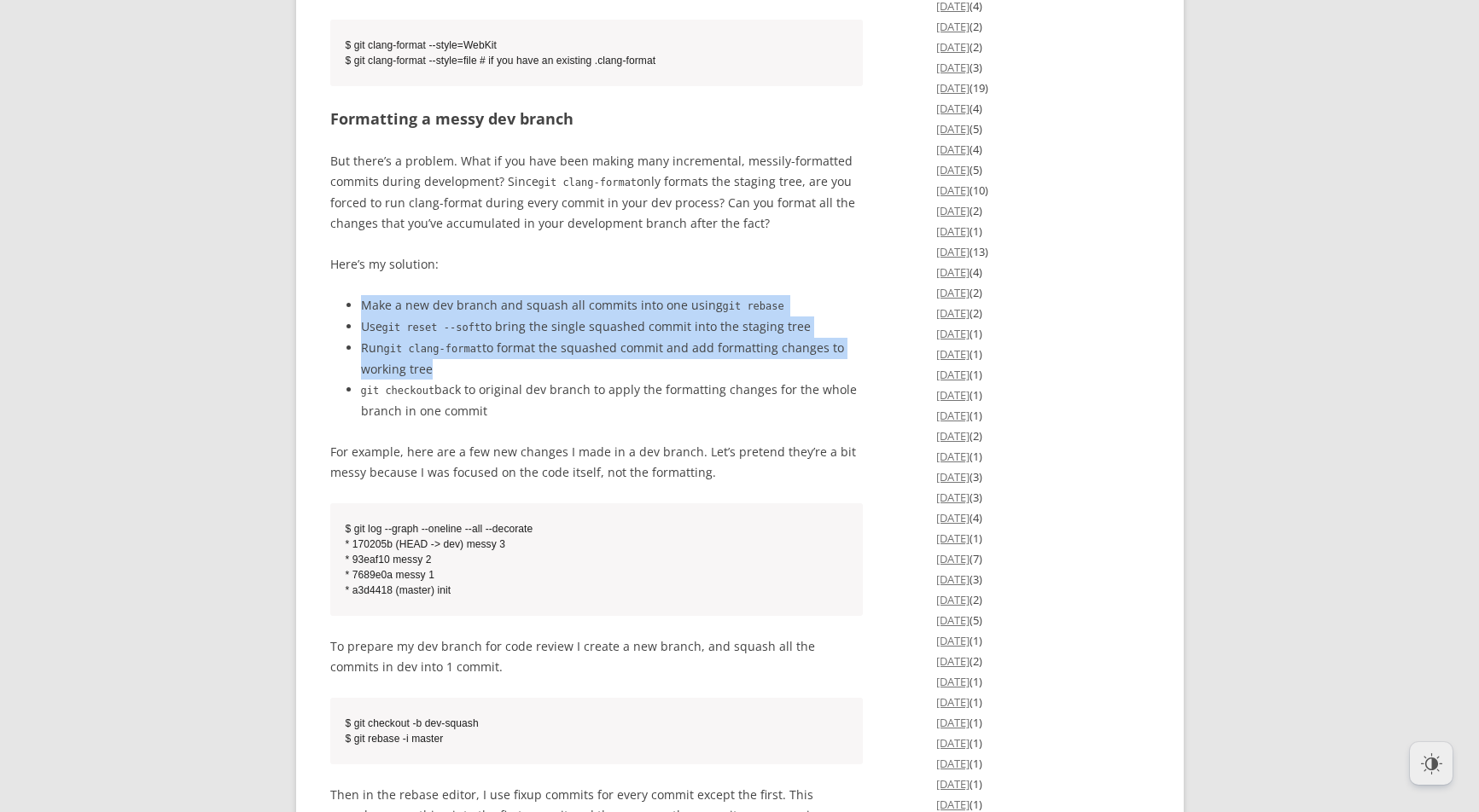
drag, startPoint x: 376, startPoint y: 363, endPoint x: 567, endPoint y: 402, distance: 194.9
click at [567, 402] on ul "Make a new dev branch and squash all commits into one using git rebase Use git …" at bounding box center [597, 358] width 533 height 126
click at [567, 380] on li "Run git clang-format to format the squashed commit and add formatting changes t…" at bounding box center [612, 358] width 503 height 42
drag, startPoint x: 551, startPoint y: 358, endPoint x: 594, endPoint y: 403, distance: 62.2
click at [594, 403] on ul "Make a new dev branch and squash all commits into one using git rebase Use git …" at bounding box center [597, 358] width 533 height 126
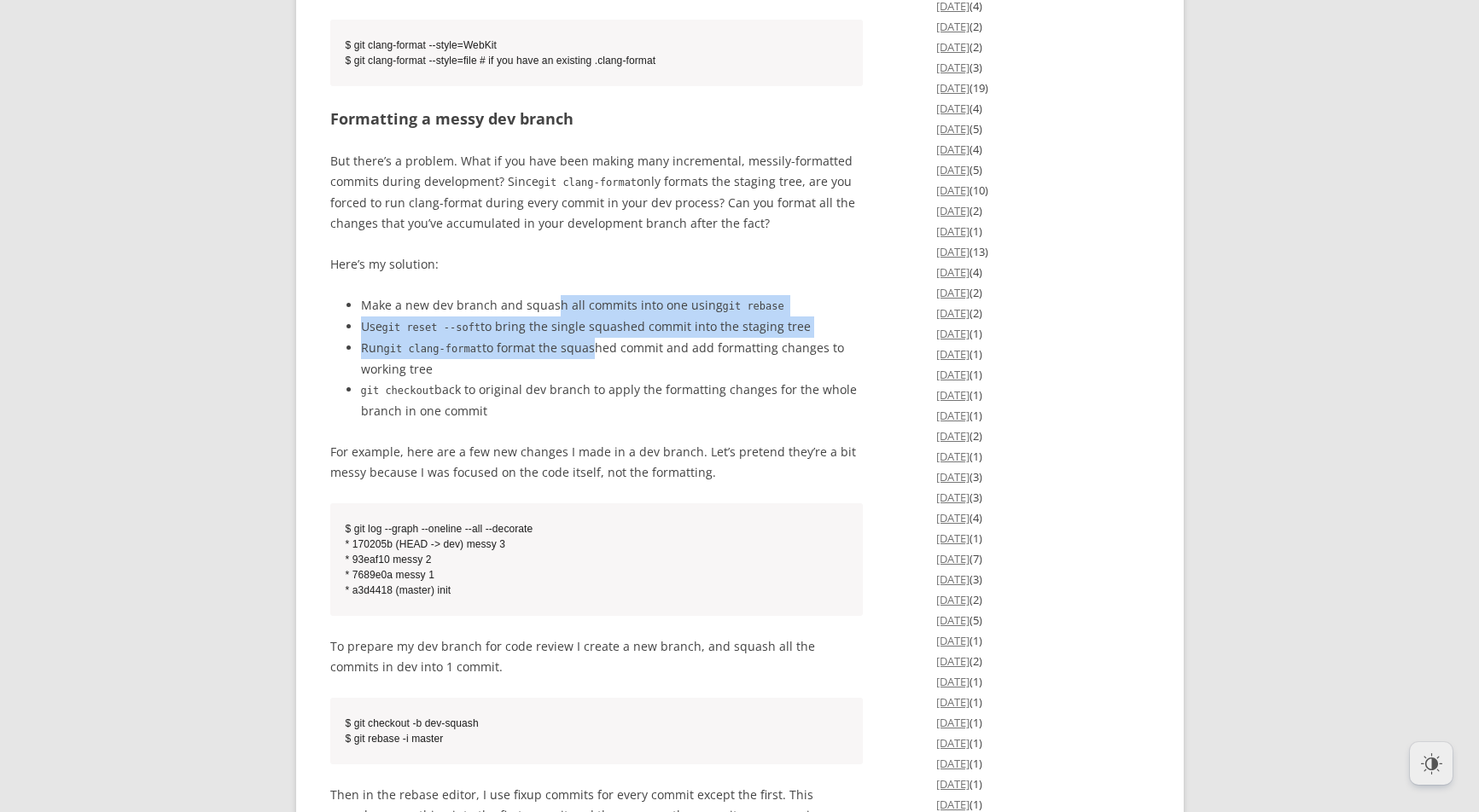
click at [594, 380] on li "Run git clang-format to format the squashed commit and add formatting changes t…" at bounding box center [612, 358] width 503 height 42
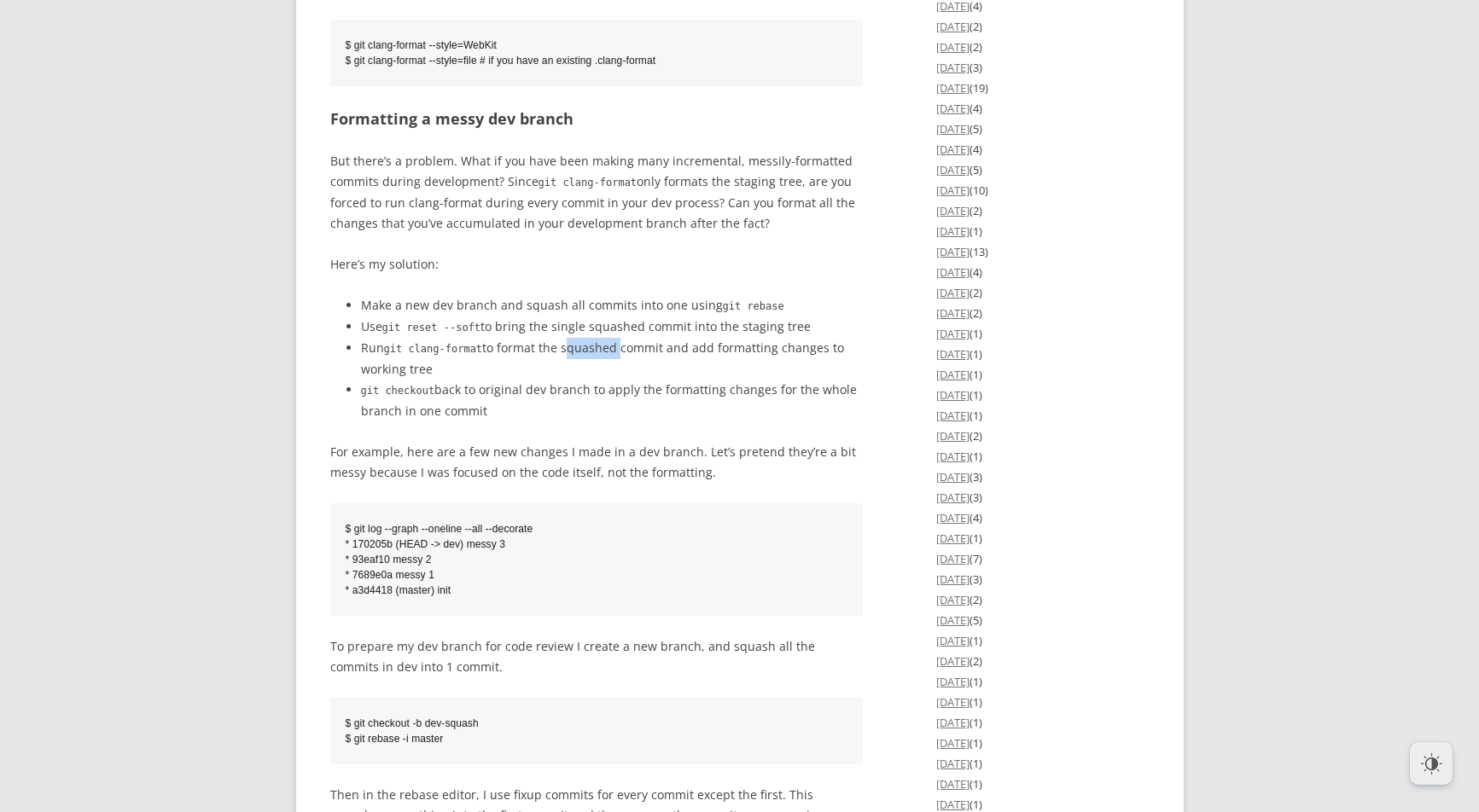
click at [594, 380] on li "Run git clang-format to format the squashed commit and add formatting changes t…" at bounding box center [612, 358] width 503 height 42
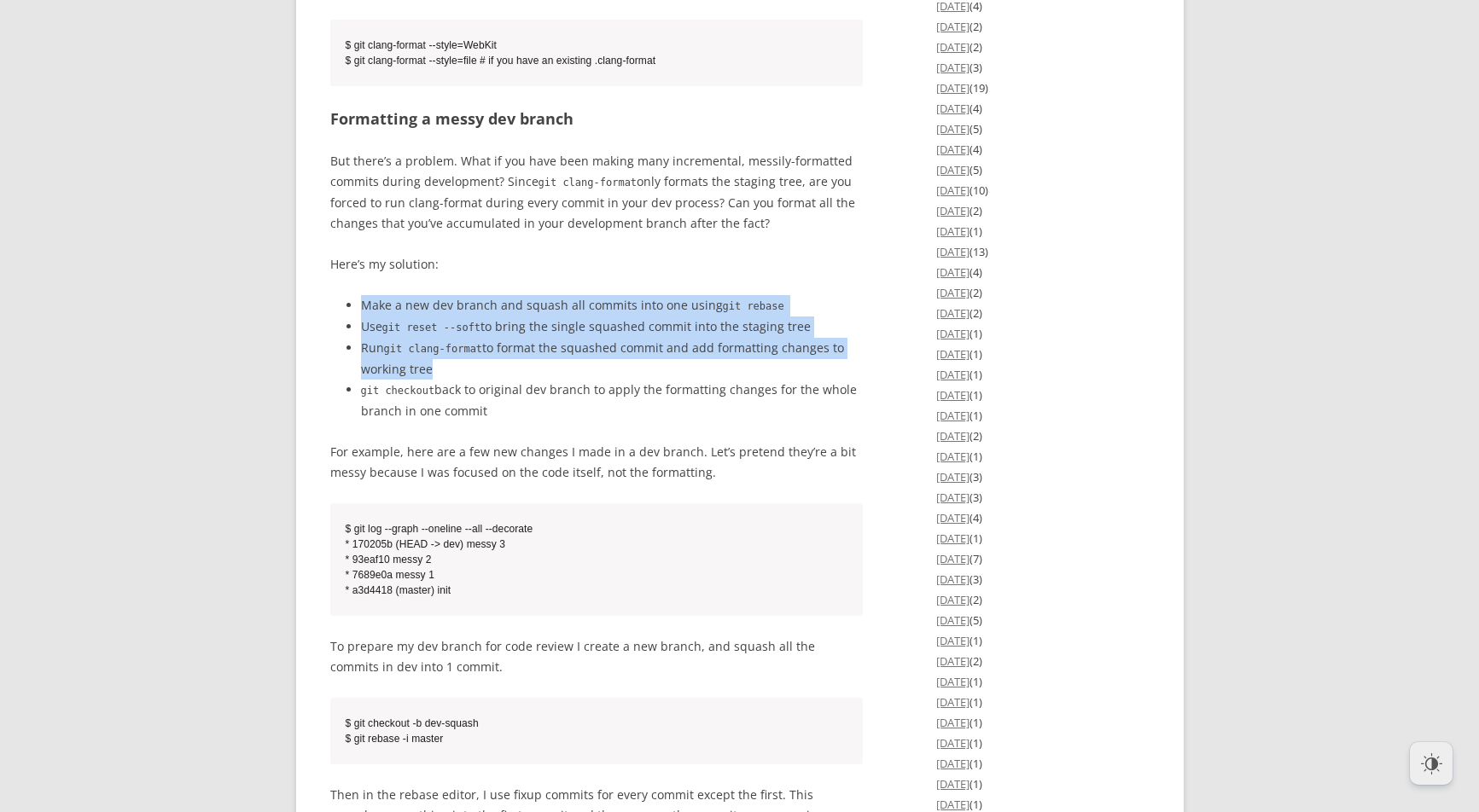
drag, startPoint x: 594, startPoint y: 403, endPoint x: 597, endPoint y: 364, distance: 39.1
click at [597, 364] on ul "Make a new dev branch and squash all commits into one using git rebase Use git …" at bounding box center [597, 358] width 533 height 126
click at [597, 317] on li "Make a new dev branch and squash all commits into one using git rebase" at bounding box center [612, 306] width 503 height 22
drag, startPoint x: 565, startPoint y: 358, endPoint x: 649, endPoint y: 415, distance: 101.5
click at [649, 415] on ul "Make a new dev branch and squash all commits into one using git rebase Use git …" at bounding box center [597, 358] width 533 height 126
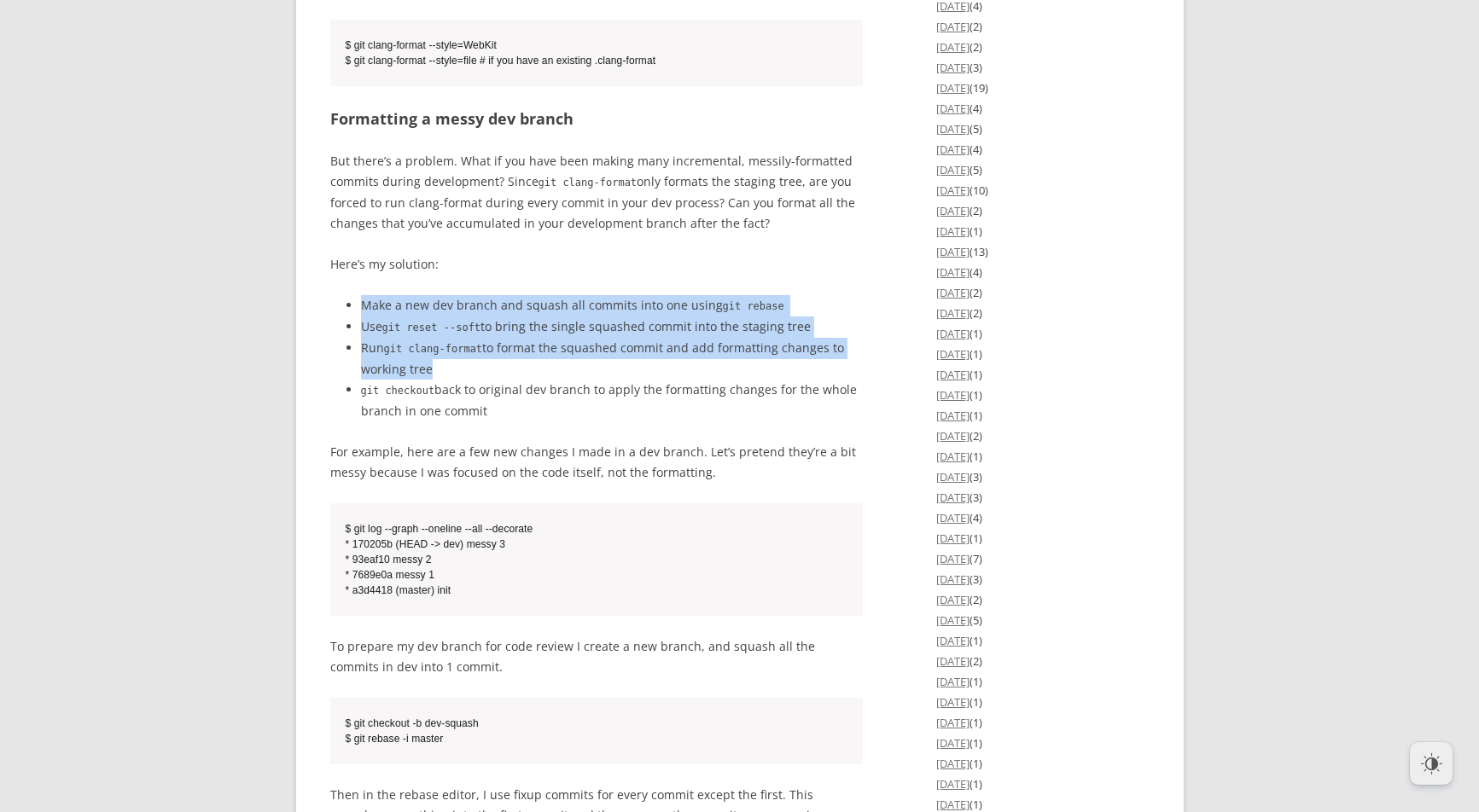
click at [649, 380] on li "Run git clang-format to format the squashed commit and add formatting changes t…" at bounding box center [612, 358] width 503 height 42
drag, startPoint x: 645, startPoint y: 357, endPoint x: 657, endPoint y: 415, distance: 59.2
click at [657, 415] on ul "Make a new dev branch and squash all commits into one using git rebase Use git …" at bounding box center [597, 358] width 533 height 126
click at [657, 380] on li "Run git clang-format to format the squashed commit and add formatting changes t…" at bounding box center [612, 358] width 503 height 42
drag, startPoint x: 650, startPoint y: 377, endPoint x: 657, endPoint y: 422, distance: 45.5
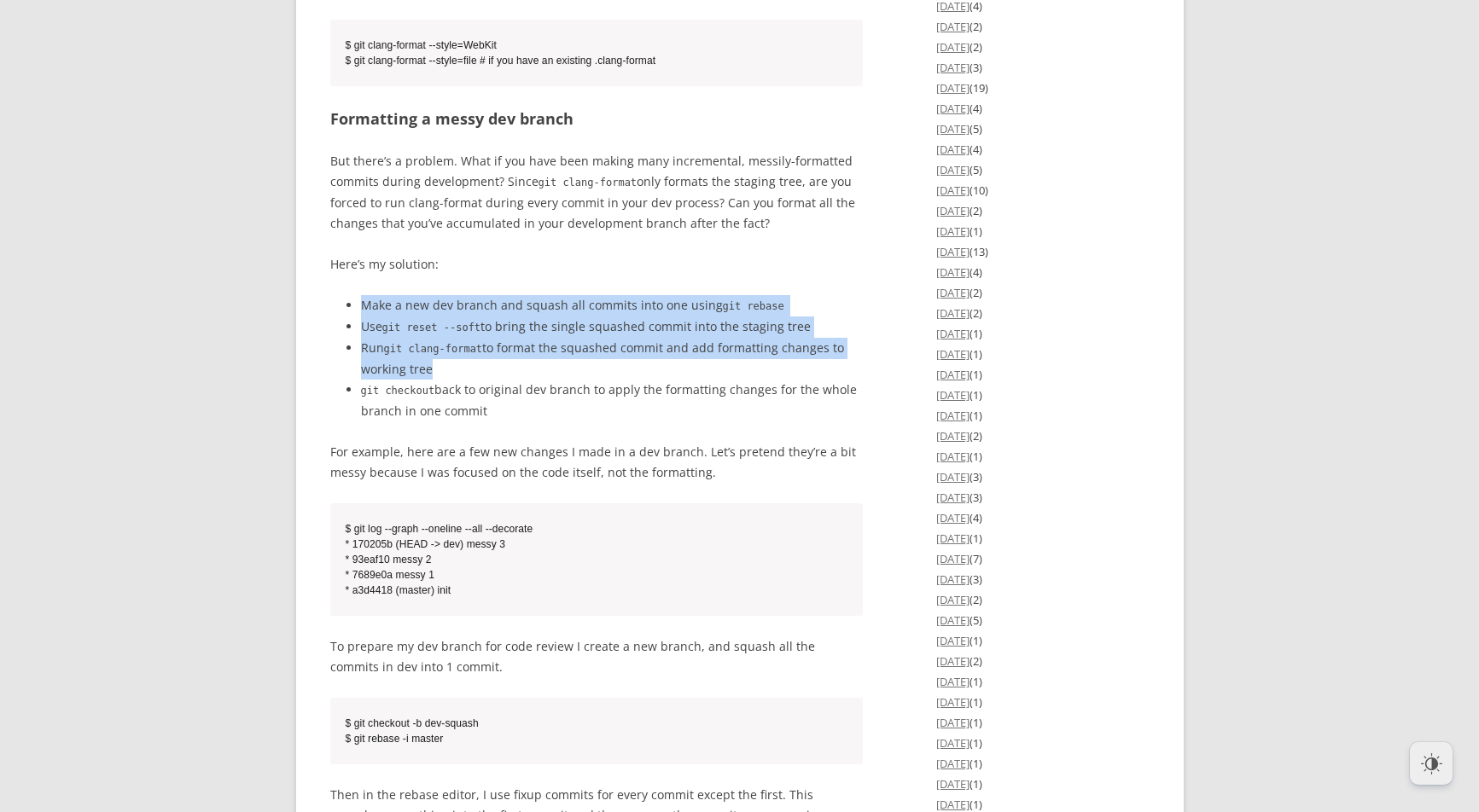
click at [657, 422] on ul "Make a new dev branch and squash all commits into one using git rebase Use git …" at bounding box center [597, 358] width 533 height 126
click at [657, 380] on li "Run git clang-format to format the squashed commit and add formatting changes t…" at bounding box center [612, 358] width 503 height 42
drag, startPoint x: 399, startPoint y: 447, endPoint x: 534, endPoint y: 464, distance: 136.1
click at [534, 422] on li "git checkout back to original dev branch to apply the formatting changes for th…" at bounding box center [612, 401] width 503 height 42
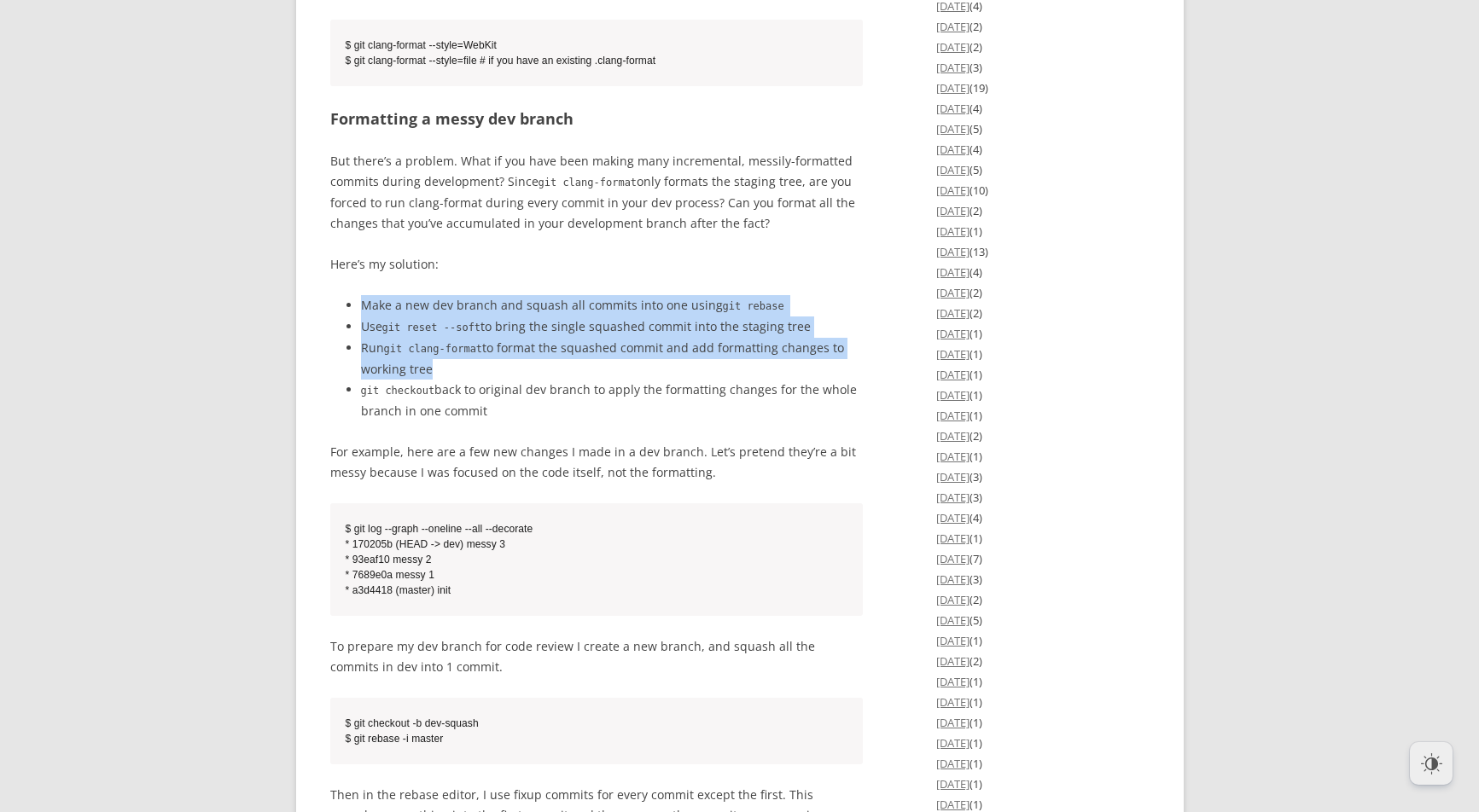
drag, startPoint x: 543, startPoint y: 351, endPoint x: 589, endPoint y: 461, distance: 119.2
click at [589, 461] on div "If you’re already a 10x engineer, you probably won’t need this article. But for…" at bounding box center [597, 486] width 533 height 4707
click at [589, 422] on li "git checkout back to original dev branch to apply the formatting changes for th…" at bounding box center [612, 401] width 503 height 42
drag, startPoint x: 565, startPoint y: 383, endPoint x: 586, endPoint y: 457, distance: 76.9
click at [586, 422] on ul "Make a new dev branch and squash all commits into one using git rebase Use git …" at bounding box center [597, 358] width 533 height 126
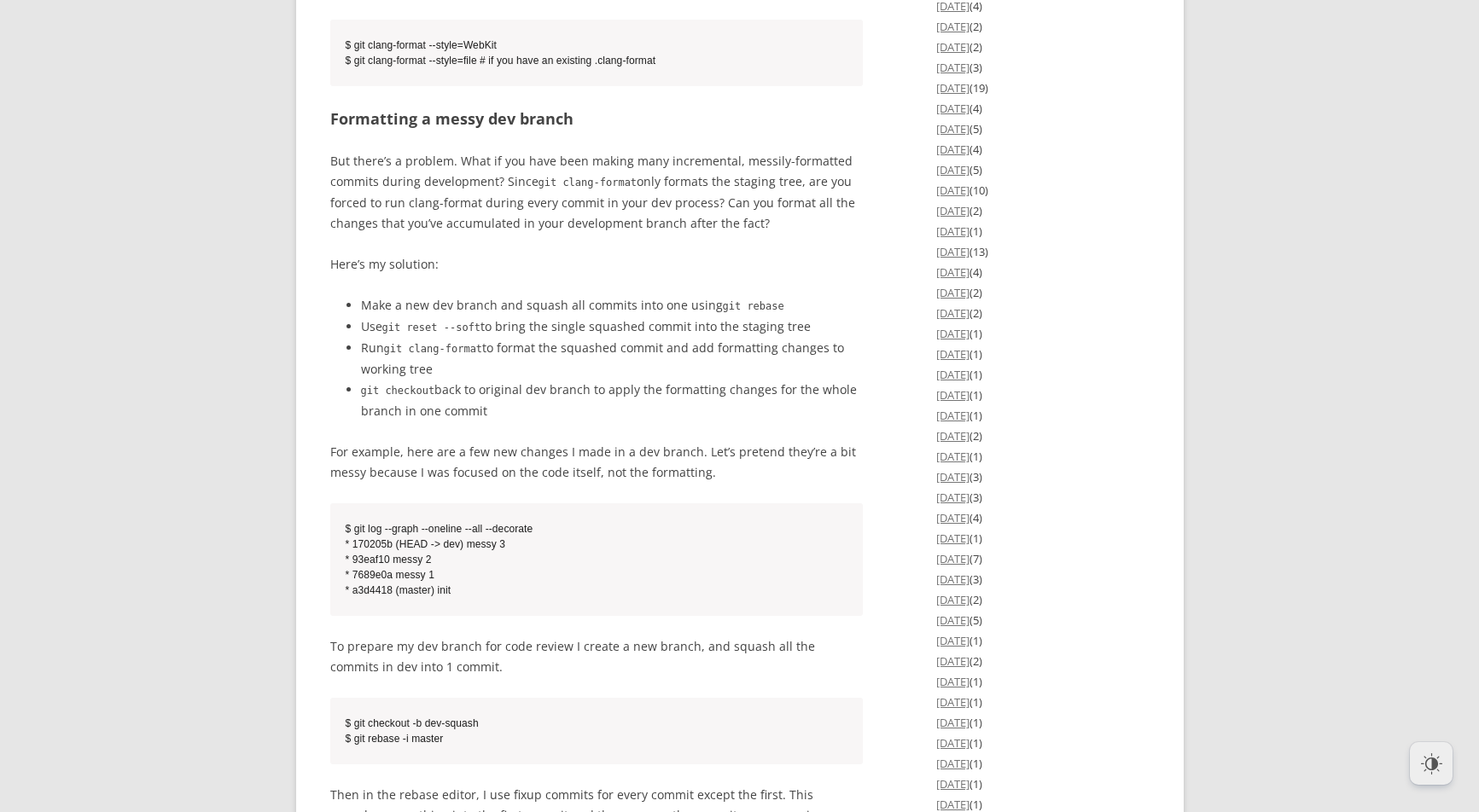
click at [587, 422] on li "git checkout back to original dev branch to apply the formatting changes for th…" at bounding box center [612, 401] width 503 height 42
drag, startPoint x: 585, startPoint y: 420, endPoint x: 598, endPoint y: 459, distance: 41.1
click at [598, 422] on ul "Make a new dev branch and squash all commits into one using git rebase Use git …" at bounding box center [597, 358] width 533 height 126
click at [598, 422] on li "git checkout back to original dev branch to apply the formatting changes for th…" at bounding box center [612, 401] width 503 height 42
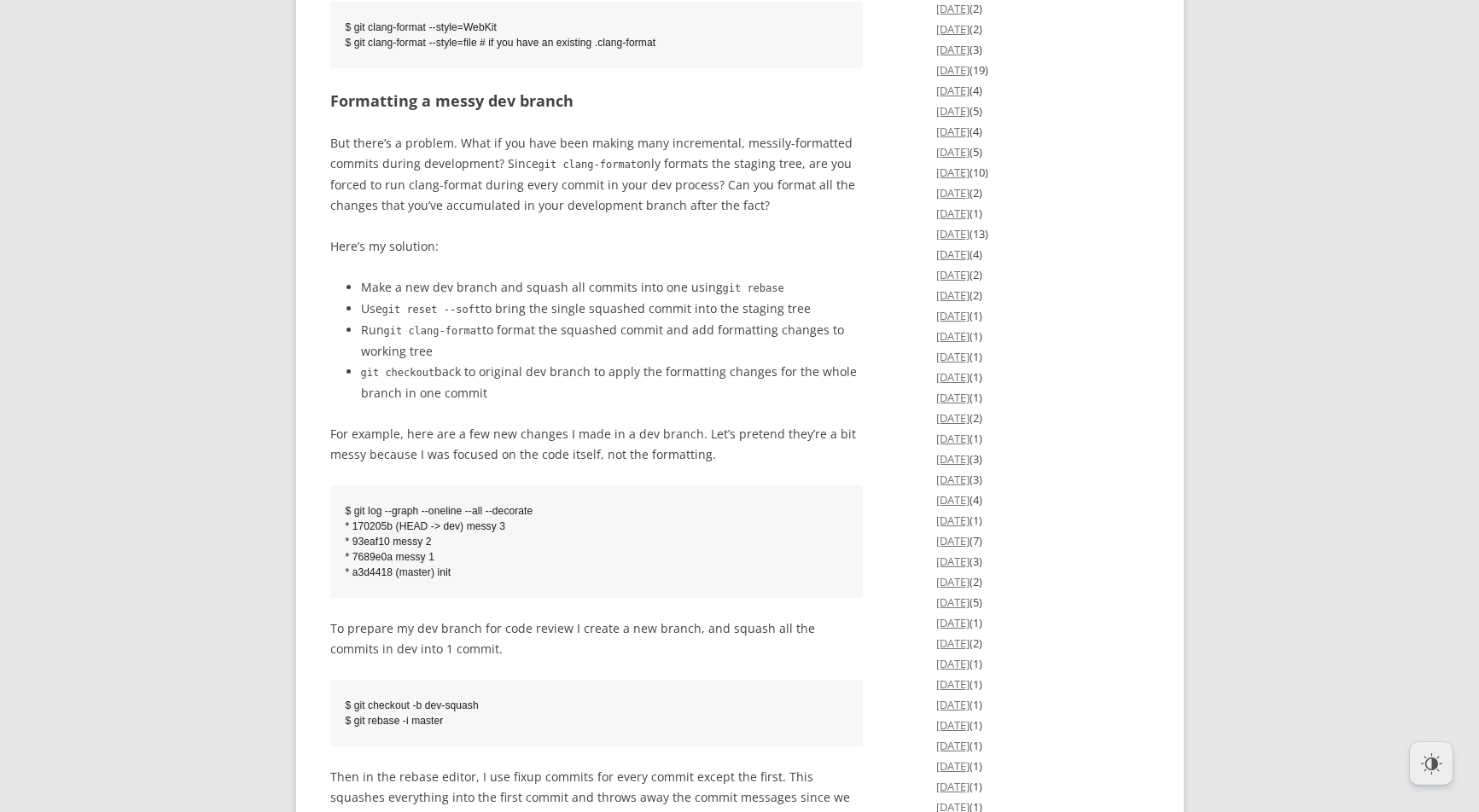
scroll to position [2755, 0]
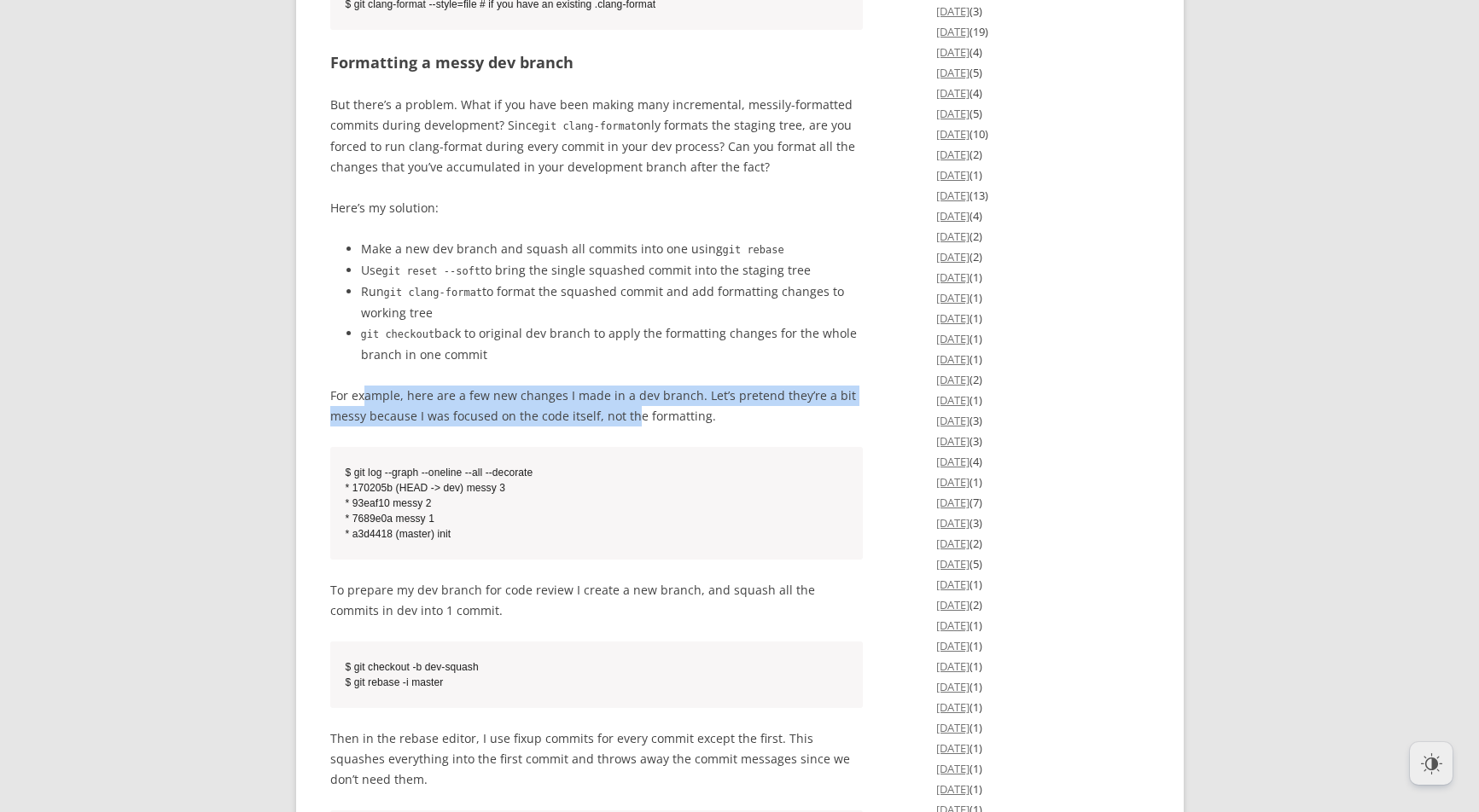
drag, startPoint x: 488, startPoint y: 459, endPoint x: 628, endPoint y: 468, distance: 140.3
click at [628, 427] on p "For example, here are a few new changes I made in a dev branch. Let’s pretend t…" at bounding box center [597, 406] width 533 height 41
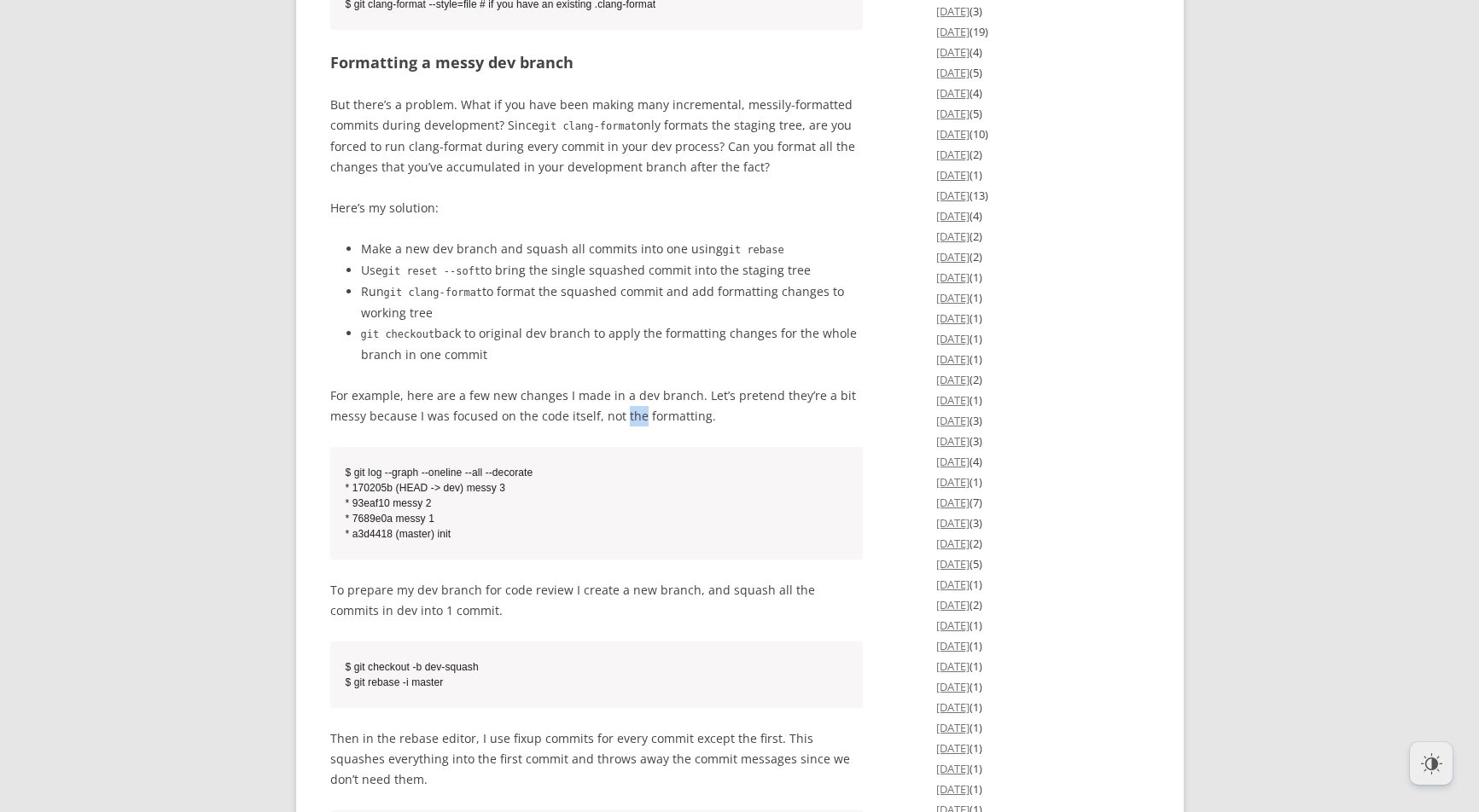
click at [628, 427] on p "For example, here are a few new changes I made in a dev branch. Let’s pretend t…" at bounding box center [597, 406] width 533 height 41
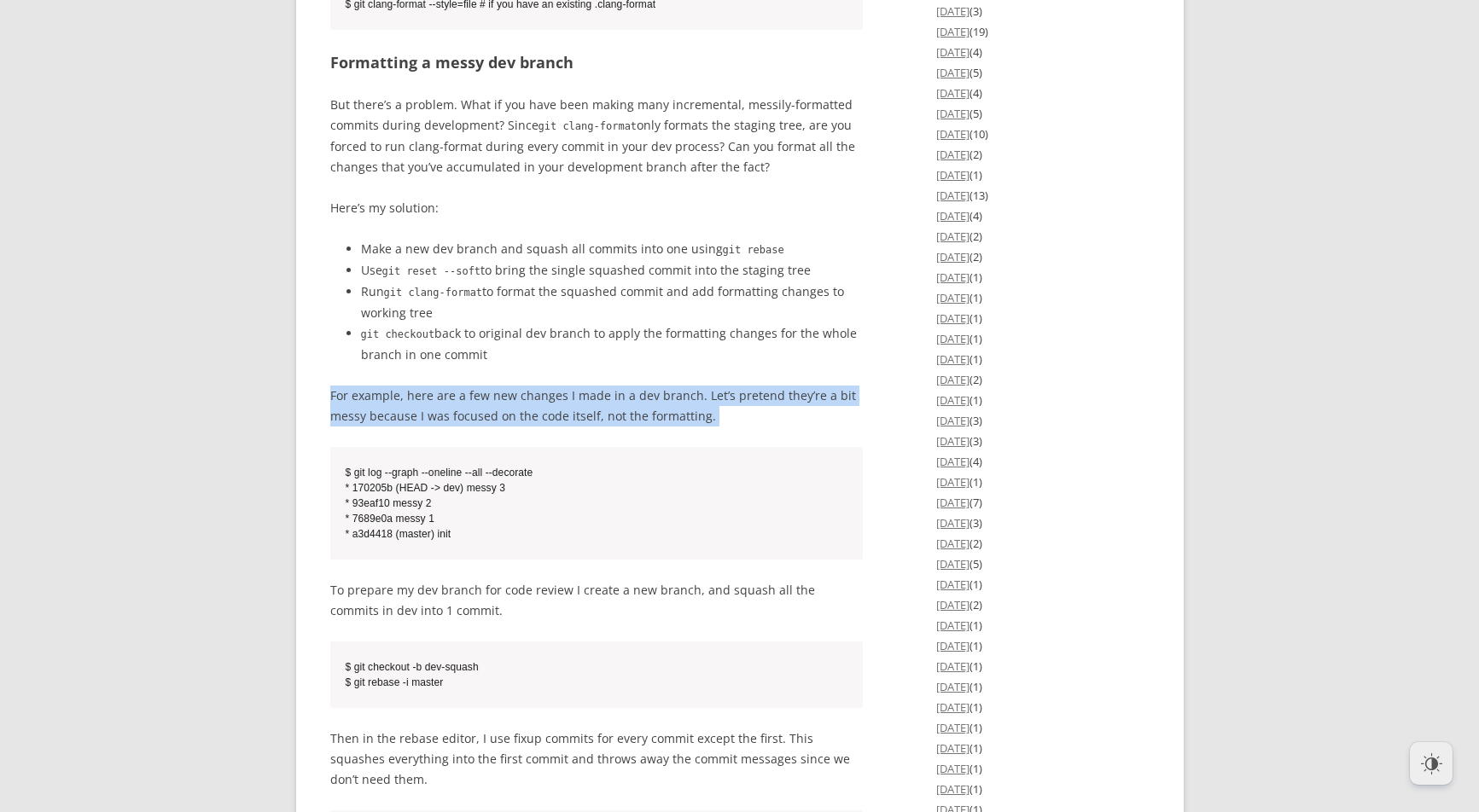
click at [628, 427] on p "For example, here are a few new changes I made in a dev branch. Let’s pretend t…" at bounding box center [597, 406] width 533 height 41
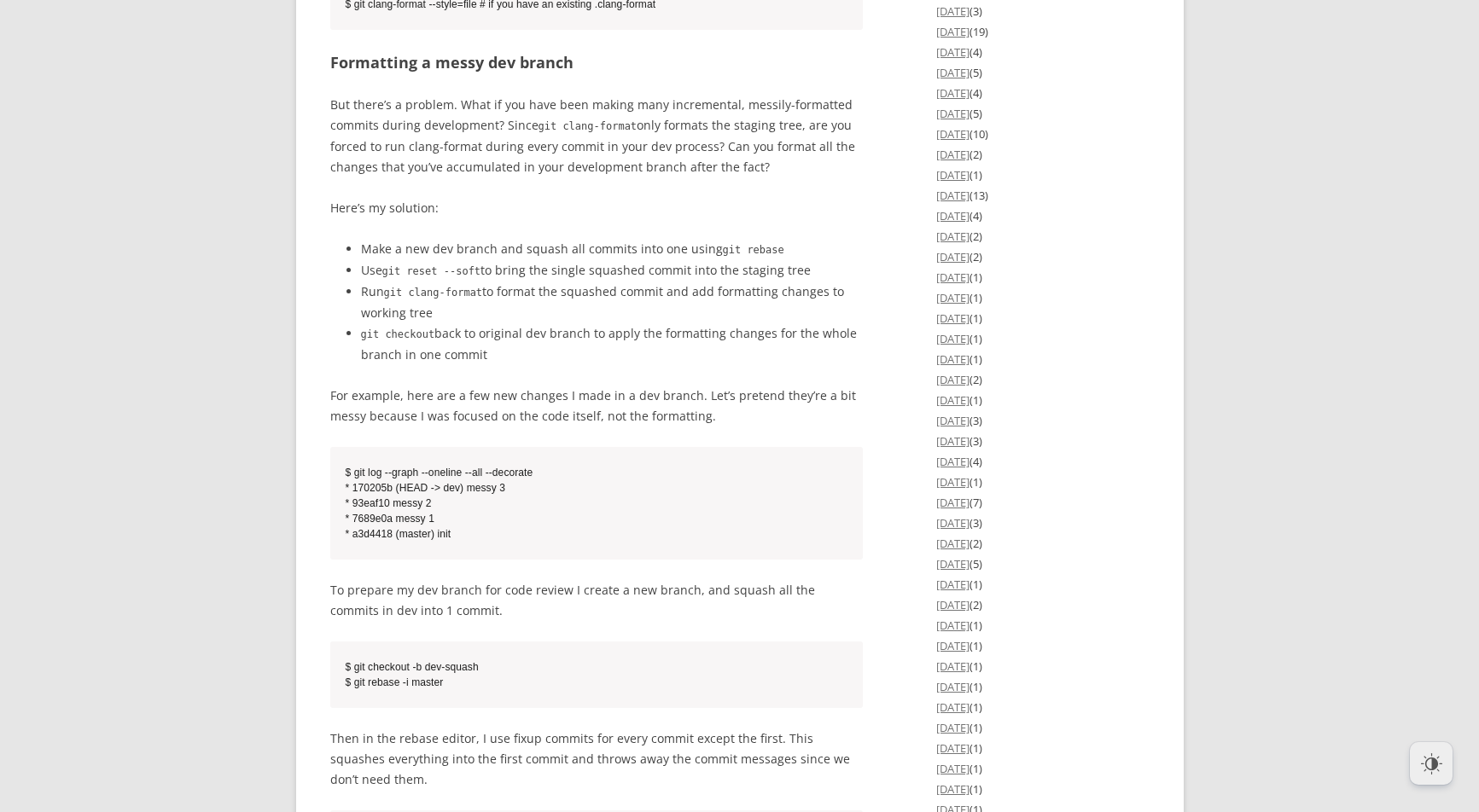
click at [592, 365] on li "git checkout back to original dev branch to apply the formatting changes for th…" at bounding box center [612, 345] width 503 height 42
drag, startPoint x: 567, startPoint y: 317, endPoint x: 620, endPoint y: 422, distance: 117.6
click at [620, 365] on ul "Make a new dev branch and squash all commits into one using git rebase Use git …" at bounding box center [597, 302] width 533 height 126
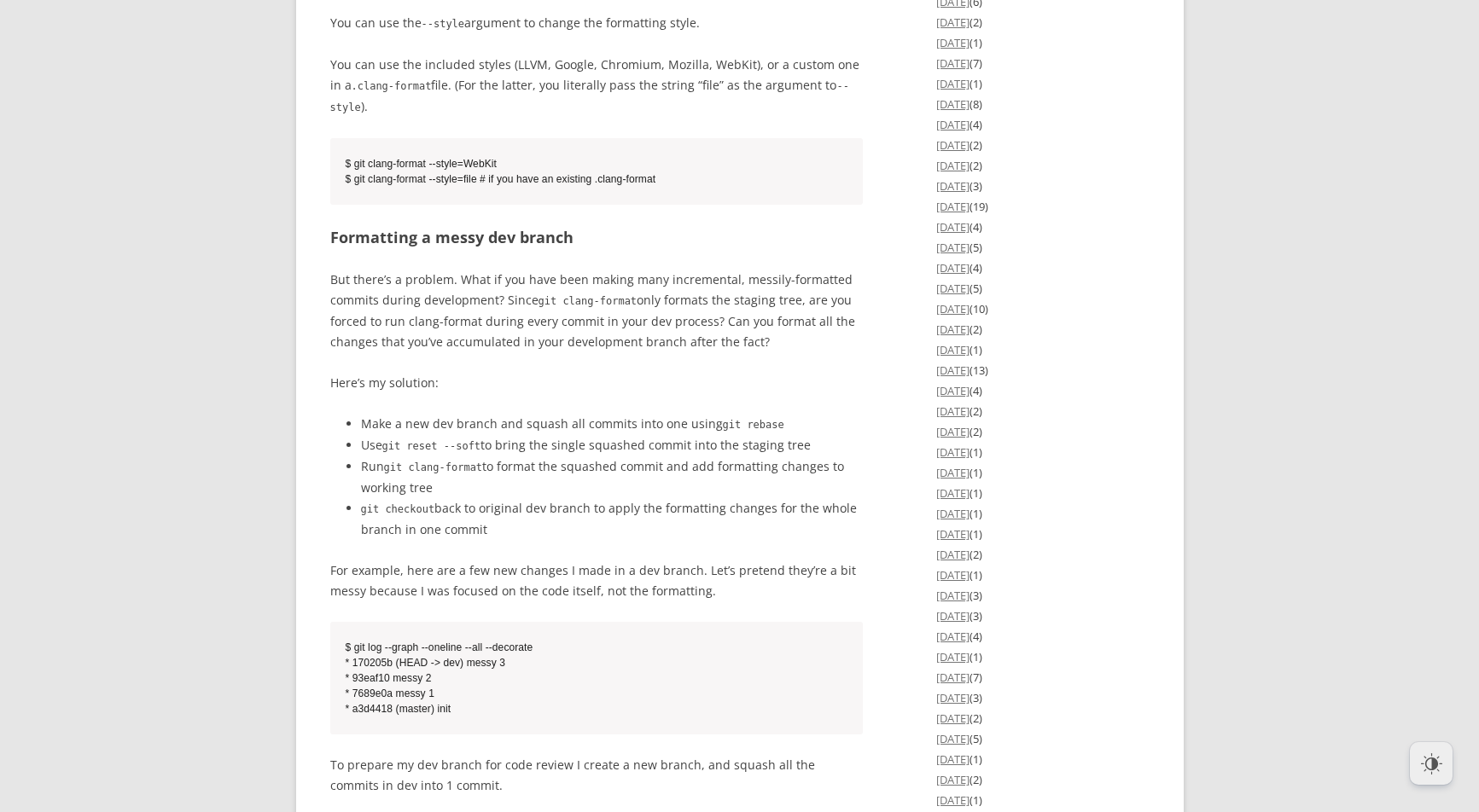
scroll to position [0, 0]
